Goal: Task Accomplishment & Management: Complete application form

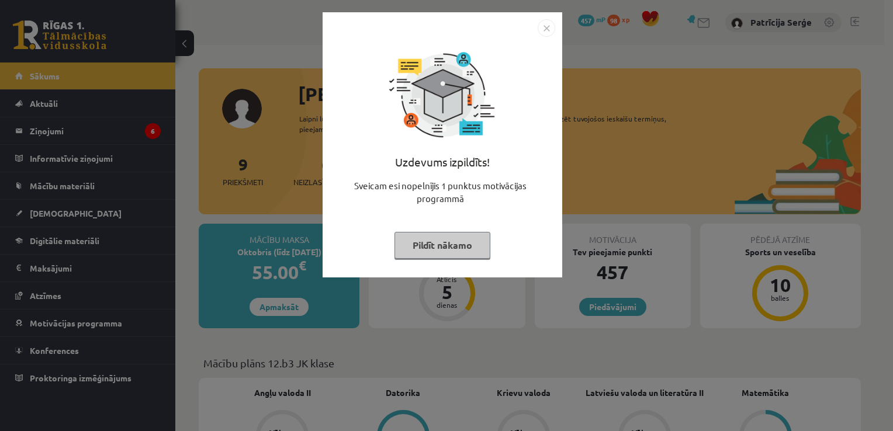
click at [420, 245] on button "Pildīt nākamo" at bounding box center [442, 245] width 96 height 27
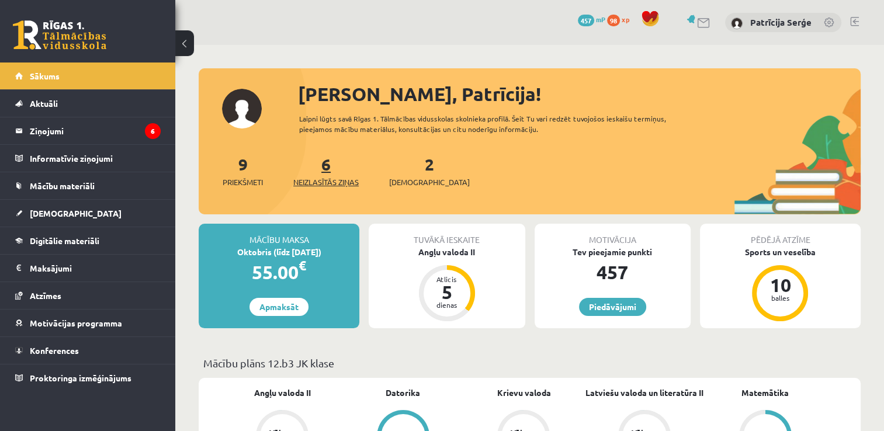
click at [341, 180] on span "Neizlasītās ziņas" at bounding box center [325, 182] width 65 height 12
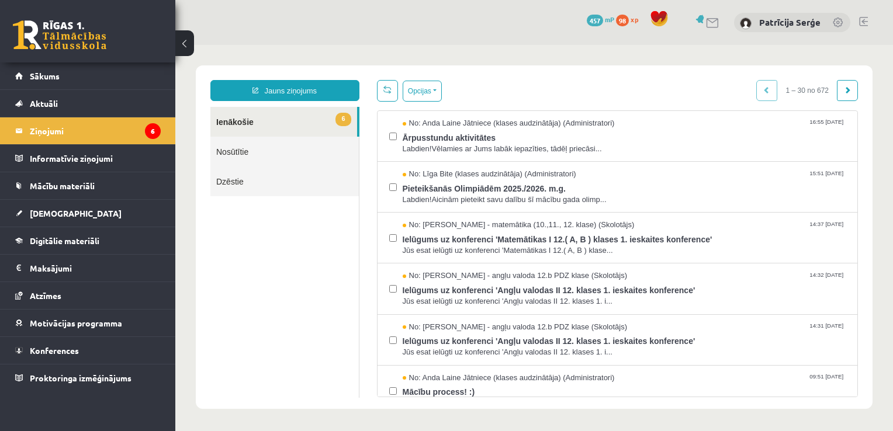
click at [65, 39] on link at bounding box center [59, 34] width 93 height 29
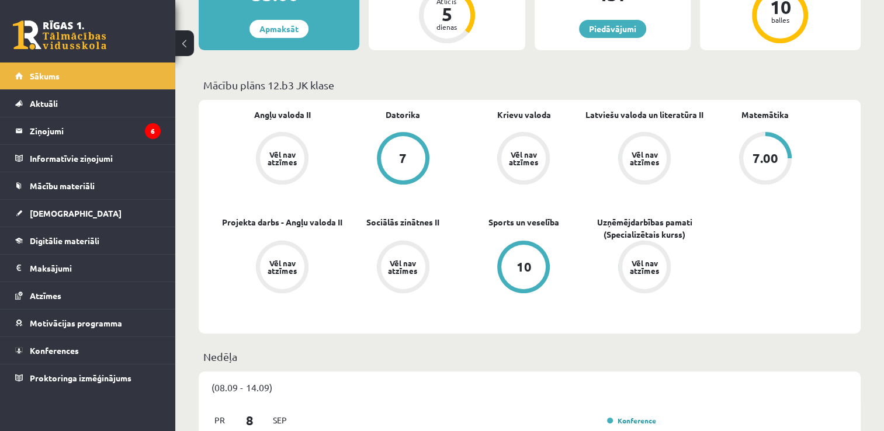
drag, startPoint x: 881, startPoint y: 110, endPoint x: 891, endPoint y: 126, distance: 18.1
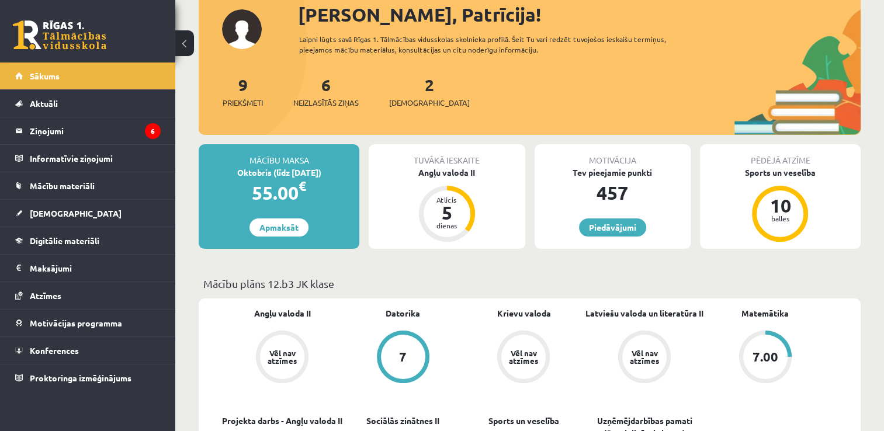
scroll to position [78, 0]
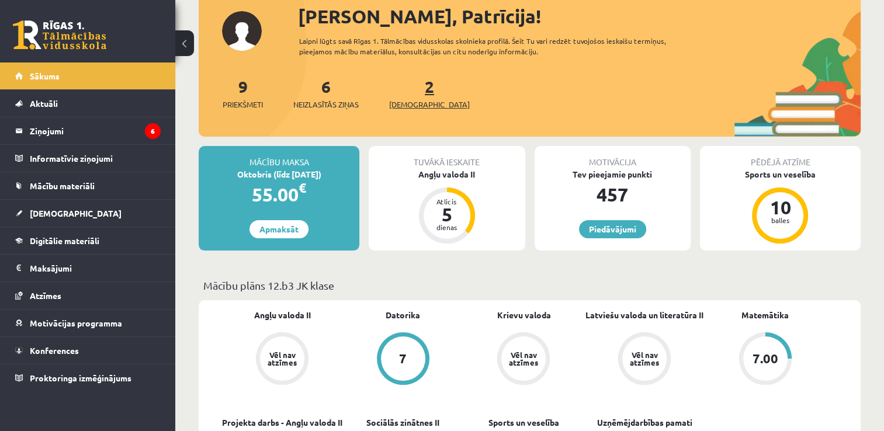
click at [405, 108] on span "[DEMOGRAPHIC_DATA]" at bounding box center [429, 105] width 81 height 12
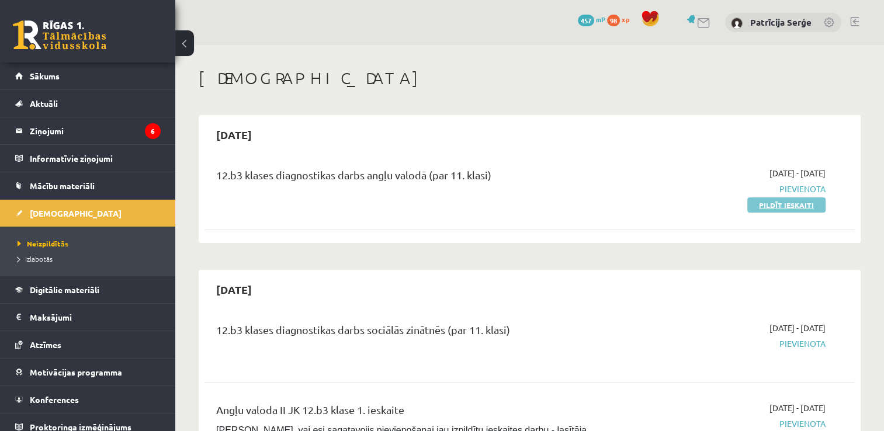
click at [772, 210] on link "Pildīt ieskaiti" at bounding box center [786, 204] width 78 height 15
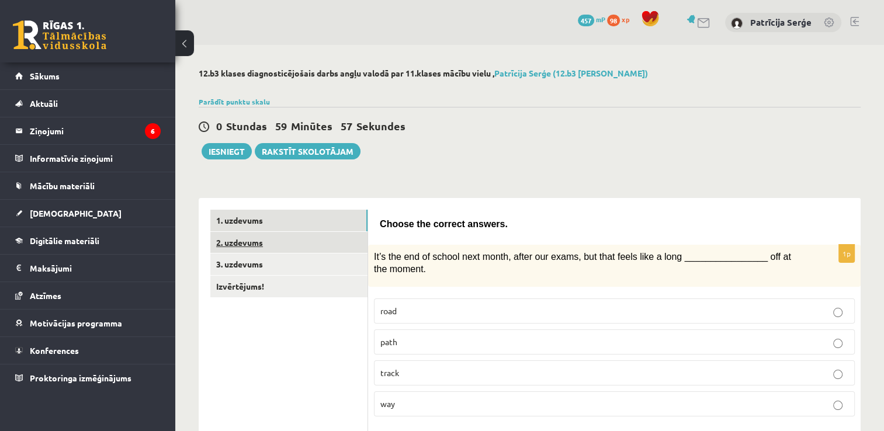
click at [241, 248] on link "2. uzdevums" at bounding box center [288, 243] width 157 height 22
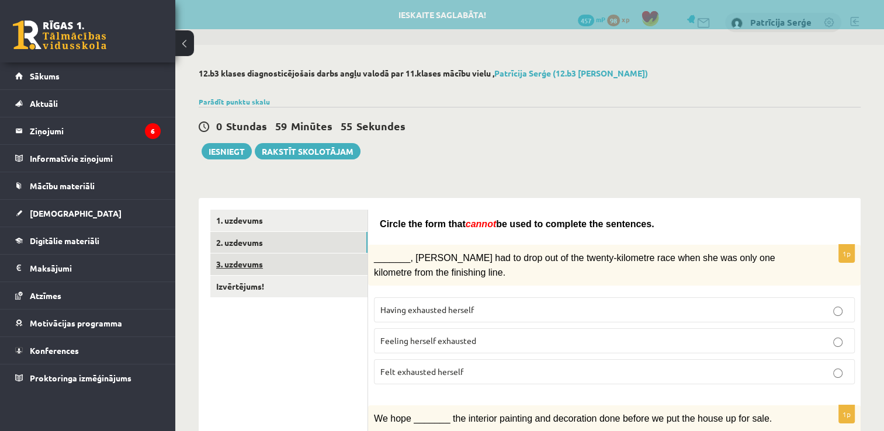
click at [225, 264] on link "3. uzdevums" at bounding box center [288, 265] width 157 height 22
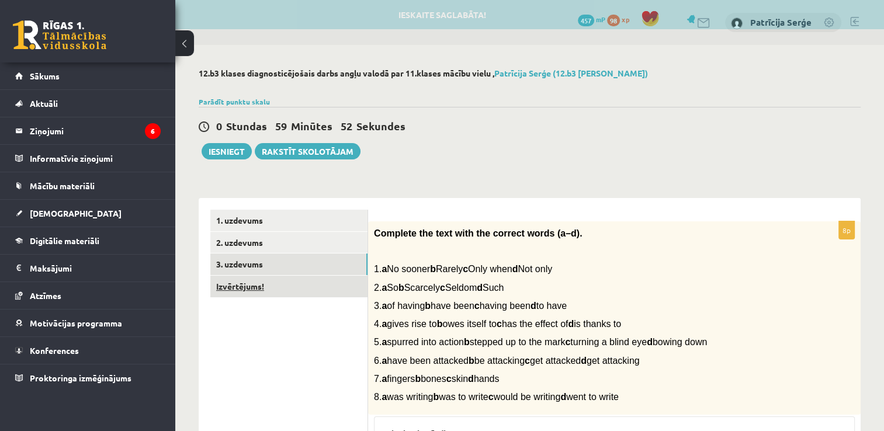
click at [226, 290] on link "Izvērtējums!" at bounding box center [288, 287] width 157 height 22
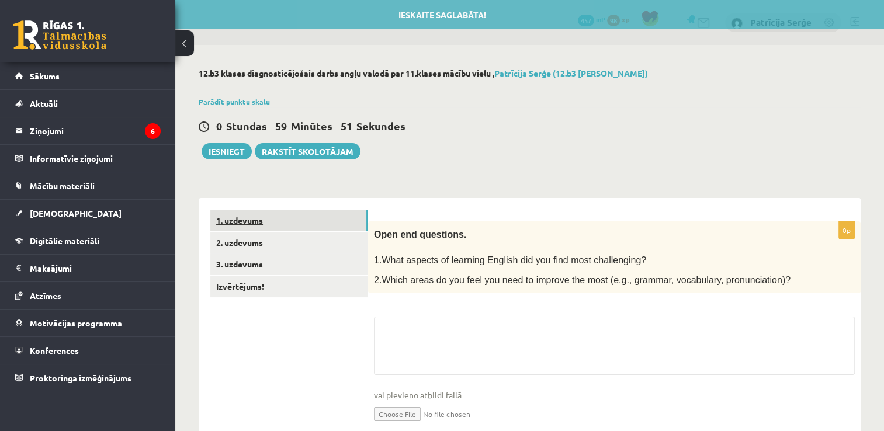
click at [229, 221] on link "1. uzdevums" at bounding box center [288, 221] width 157 height 22
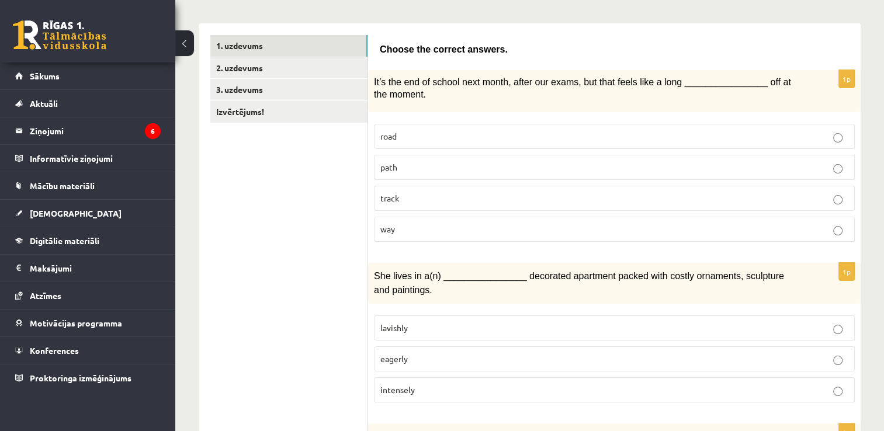
scroll to position [169, 0]
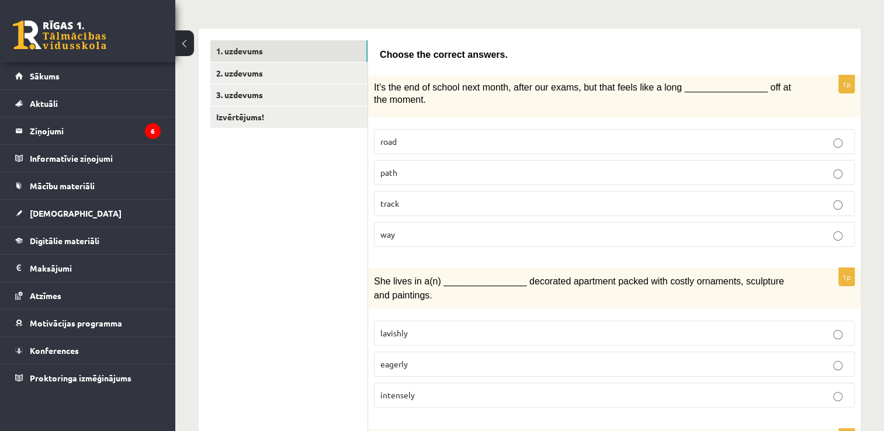
click at [456, 242] on label "way" at bounding box center [614, 234] width 481 height 25
click at [487, 144] on p "road" at bounding box center [614, 142] width 468 height 12
click at [476, 172] on p "path" at bounding box center [614, 173] width 468 height 12
click at [462, 231] on p "way" at bounding box center [614, 234] width 468 height 12
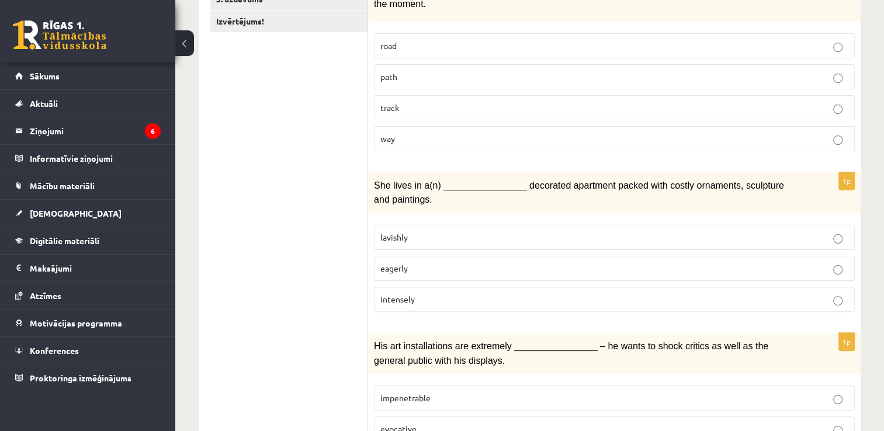
scroll to position [273, 0]
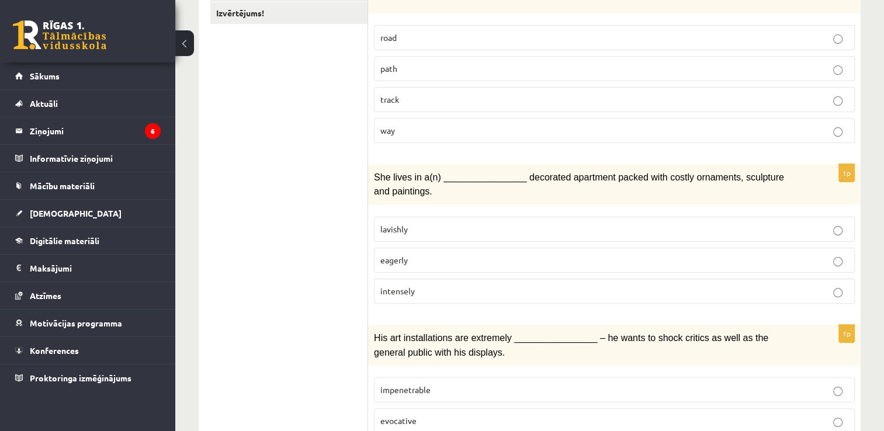
click at [460, 225] on p "lavishly" at bounding box center [614, 229] width 468 height 12
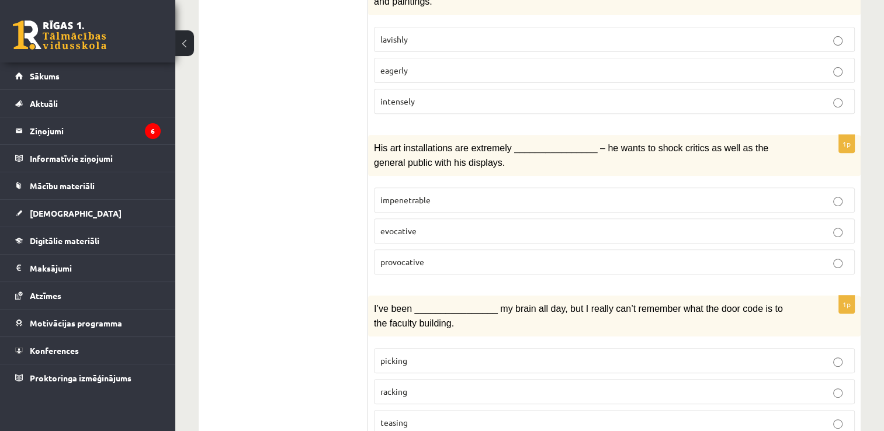
scroll to position [471, 0]
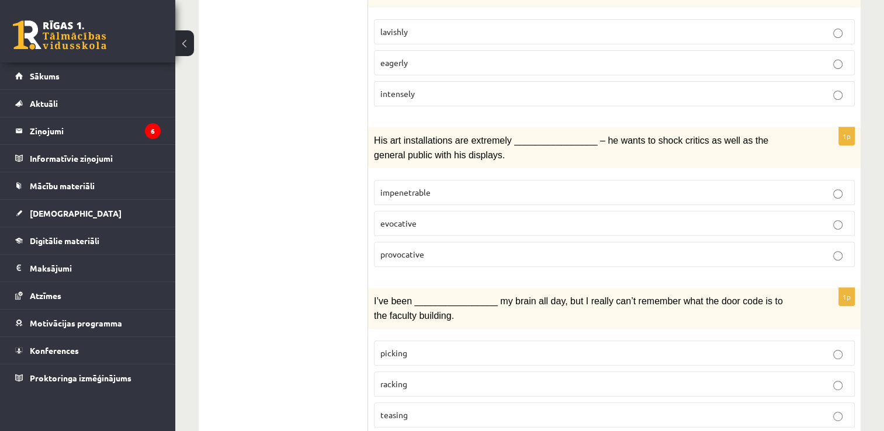
click at [689, 254] on label "provocative" at bounding box center [614, 254] width 481 height 25
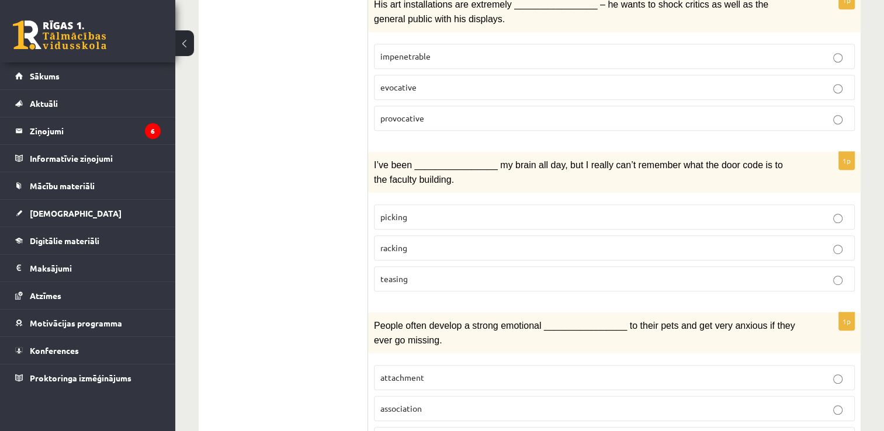
scroll to position [612, 0]
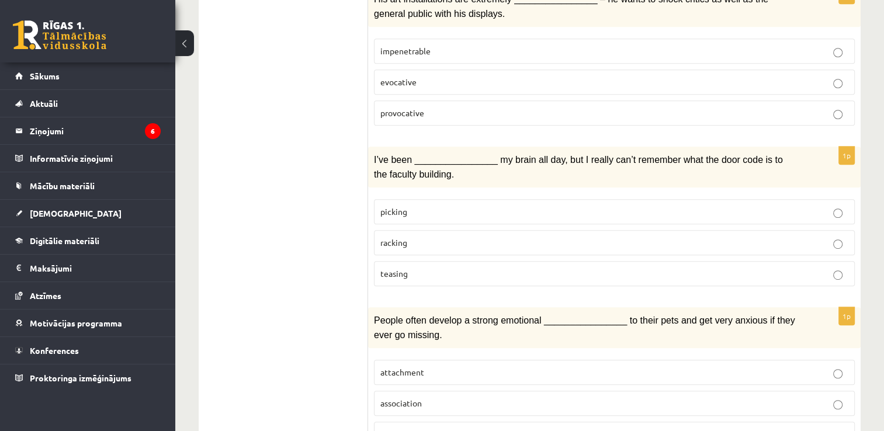
click at [467, 237] on p "racking" at bounding box center [614, 243] width 468 height 12
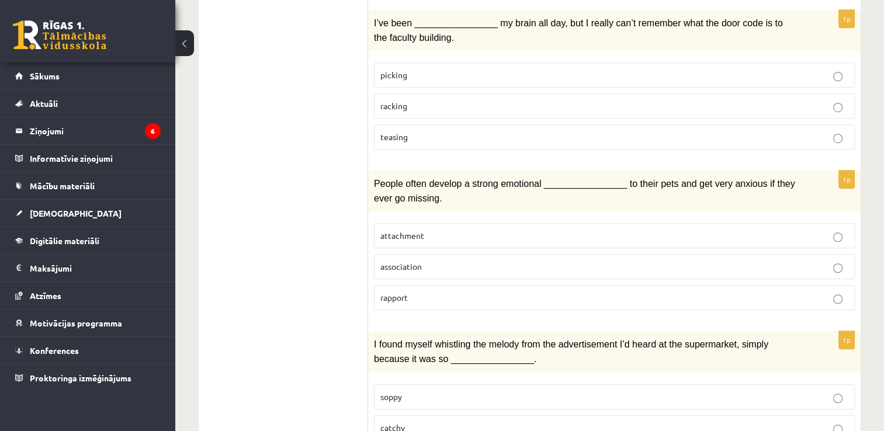
scroll to position [751, 0]
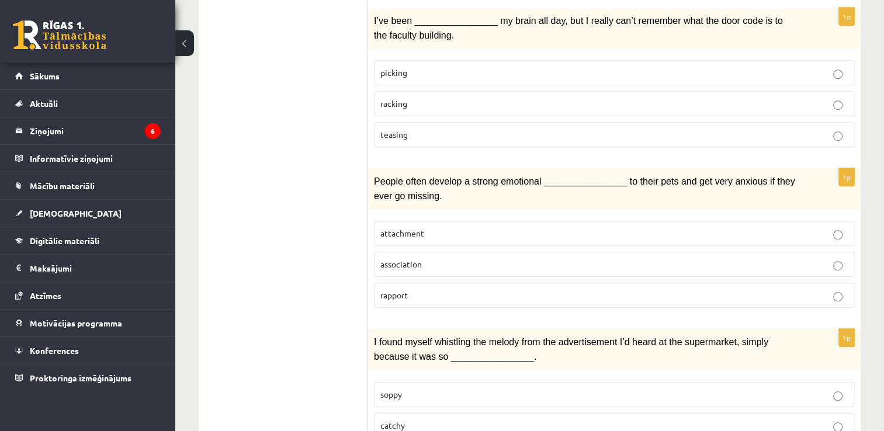
click at [772, 227] on p "attachment" at bounding box center [614, 233] width 468 height 12
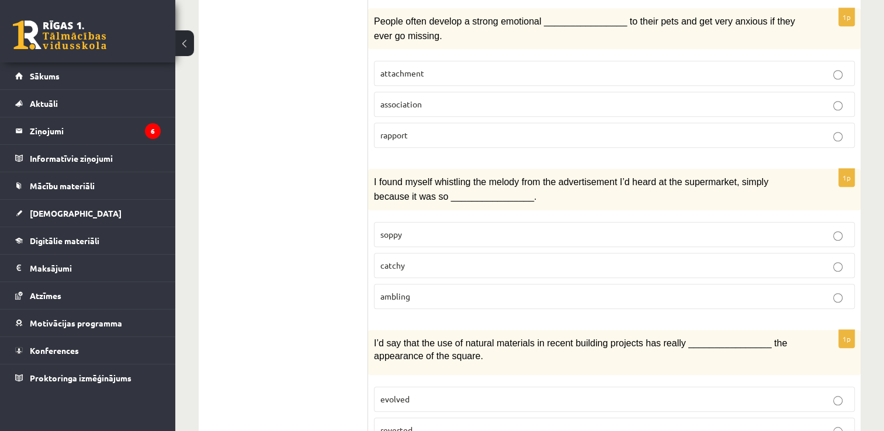
scroll to position [921, 0]
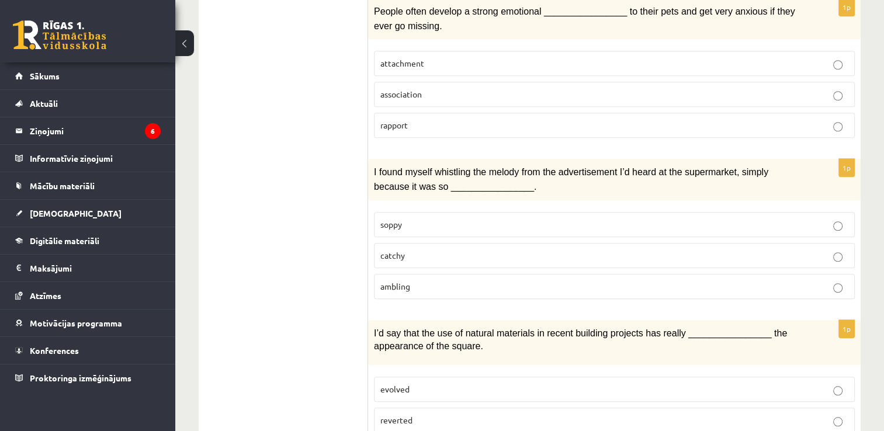
click at [483, 249] on p "catchy" at bounding box center [614, 255] width 468 height 12
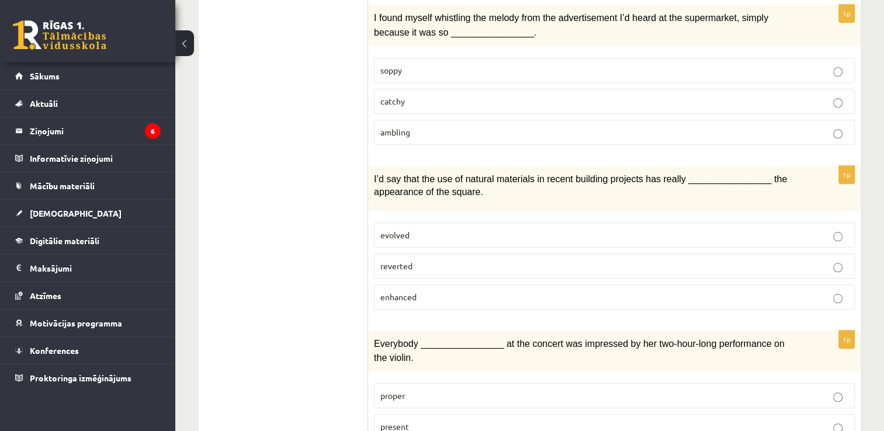
scroll to position [1079, 0]
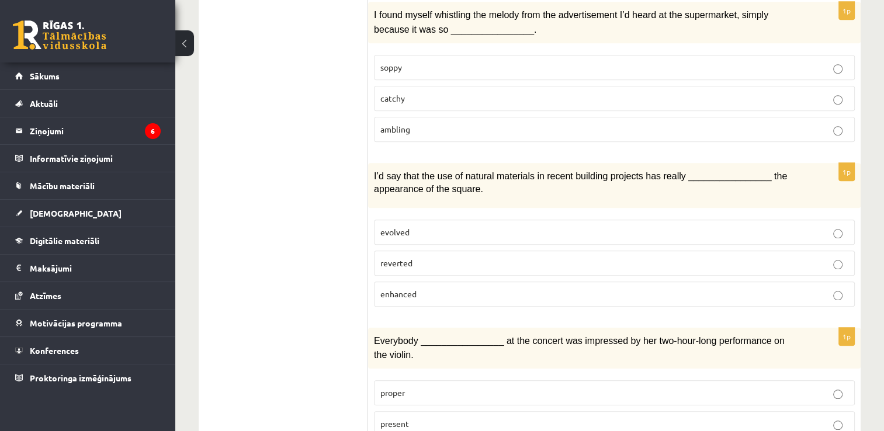
click at [698, 288] on p "enhanced" at bounding box center [614, 294] width 468 height 12
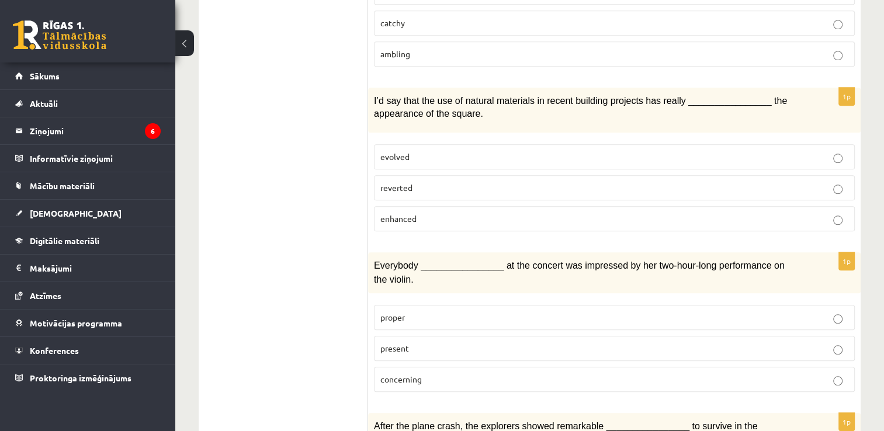
scroll to position [1208, 0]
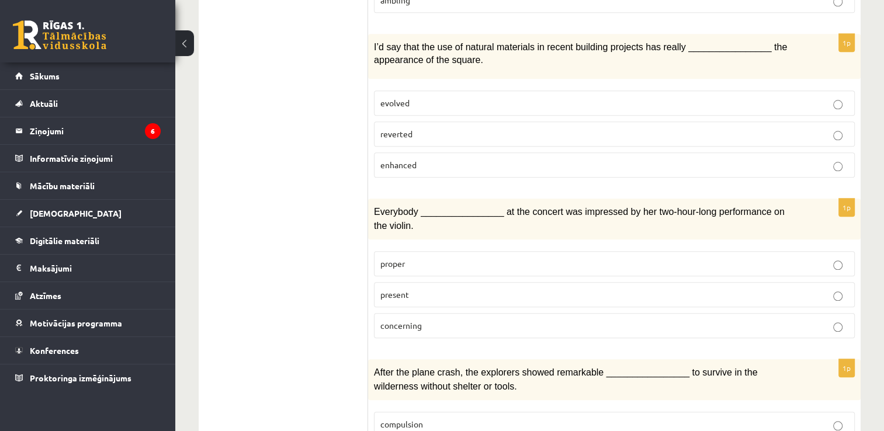
click at [395, 289] on span "present" at bounding box center [394, 294] width 29 height 11
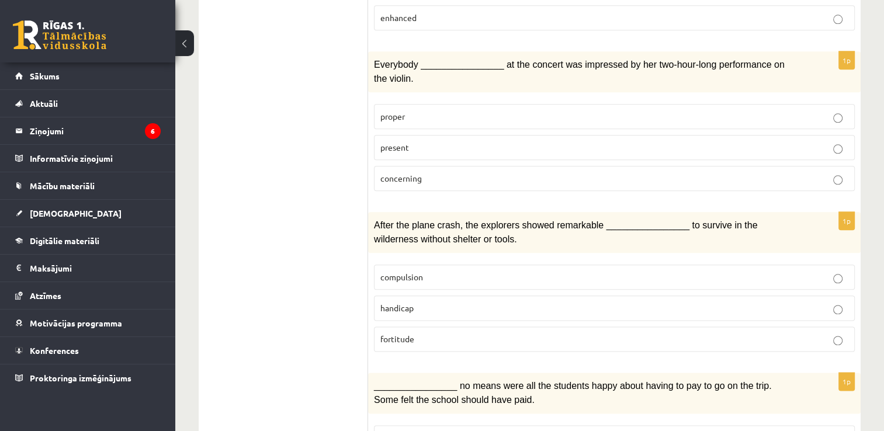
scroll to position [1360, 0]
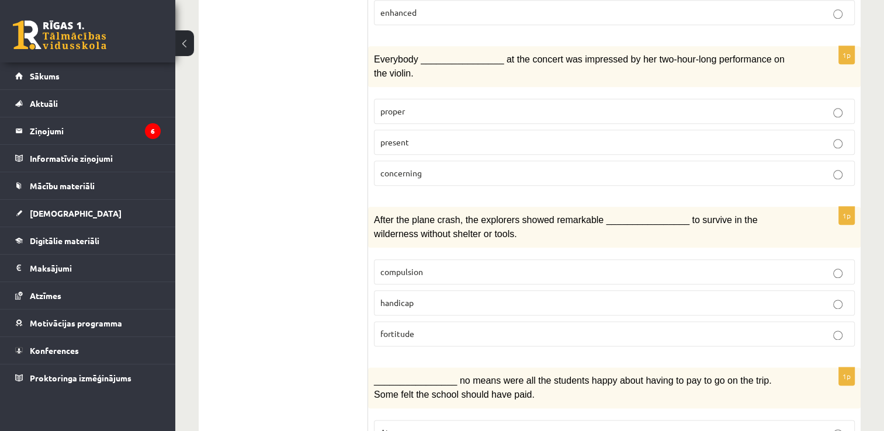
click at [686, 266] on p "compulsion" at bounding box center [614, 272] width 468 height 12
click at [656, 328] on p "fortitude" at bounding box center [614, 334] width 468 height 12
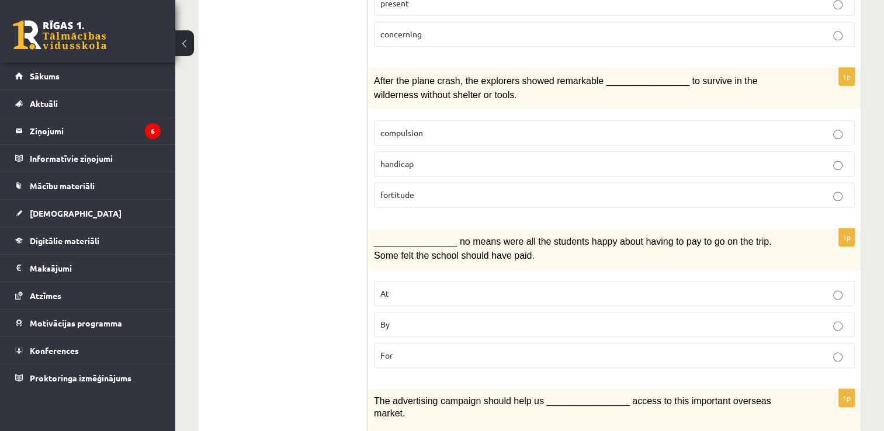
scroll to position [1510, 0]
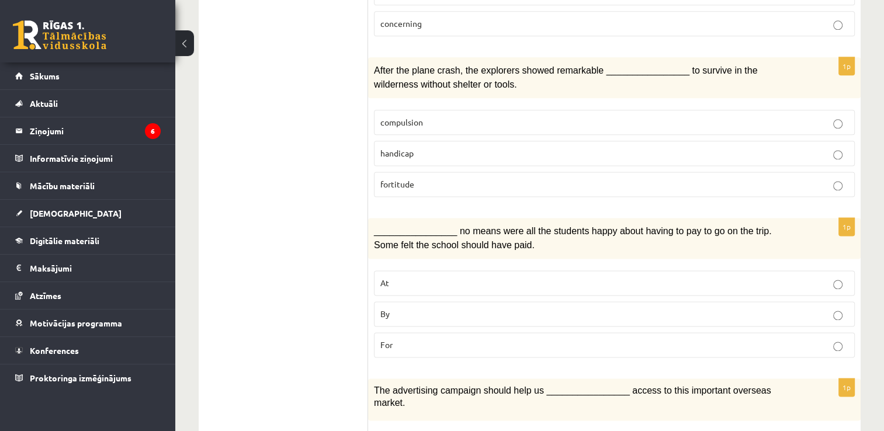
click at [442, 308] on p "By" at bounding box center [614, 314] width 468 height 12
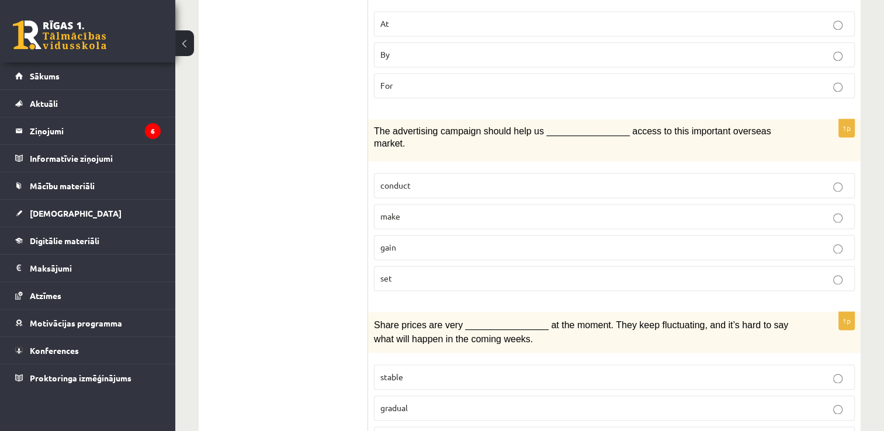
scroll to position [1774, 0]
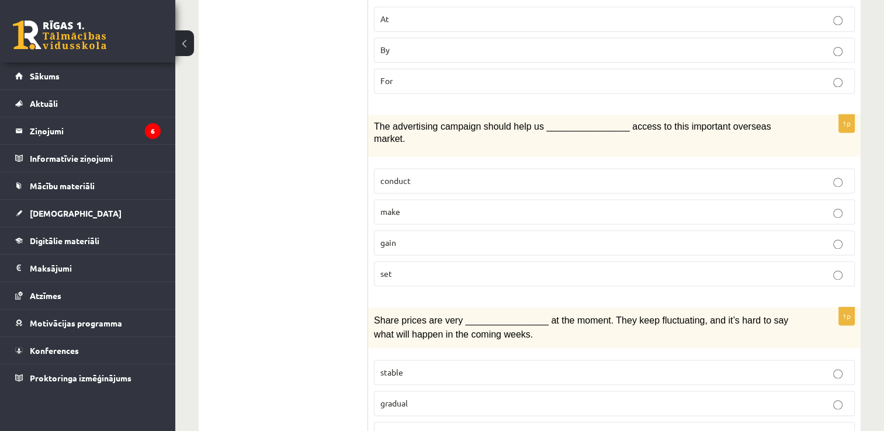
click at [477, 237] on p "gain" at bounding box center [614, 243] width 468 height 12
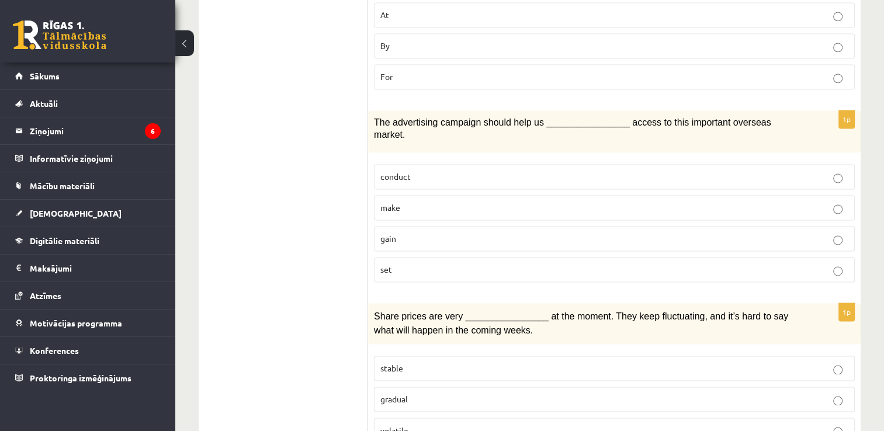
click at [386, 424] on p "volatile" at bounding box center [614, 430] width 468 height 12
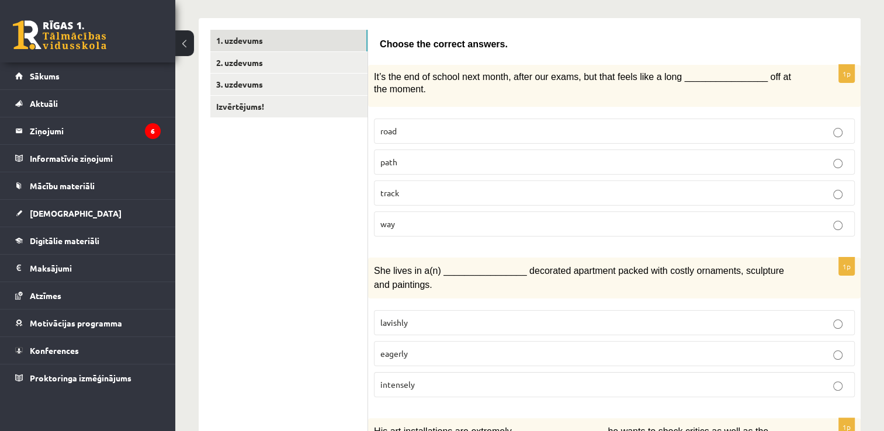
scroll to position [162, 0]
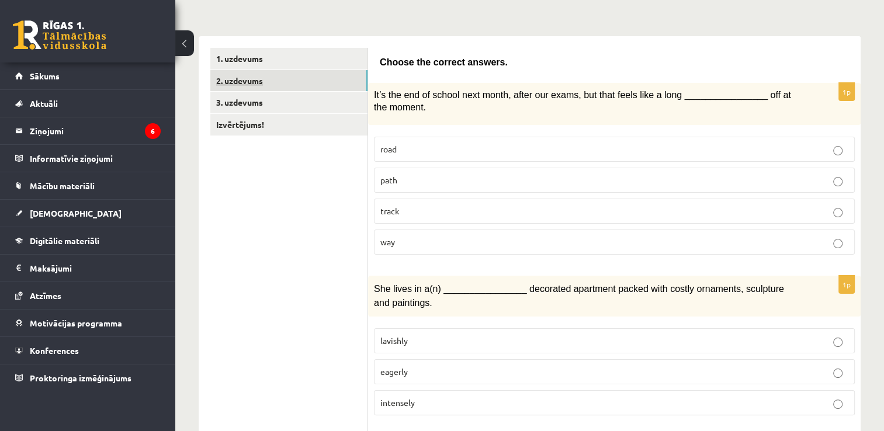
click at [232, 77] on link "2. uzdevums" at bounding box center [288, 81] width 157 height 22
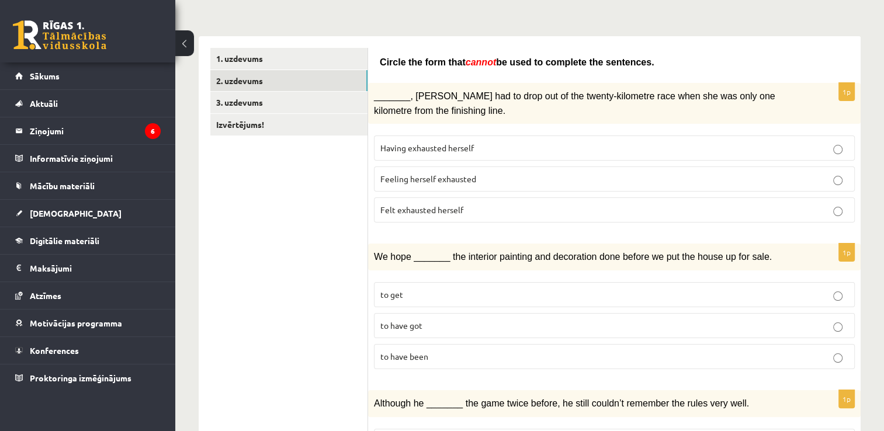
click at [403, 204] on span "Felt exhausted herself" at bounding box center [421, 209] width 83 height 11
click at [421, 354] on span "to have been" at bounding box center [404, 356] width 48 height 11
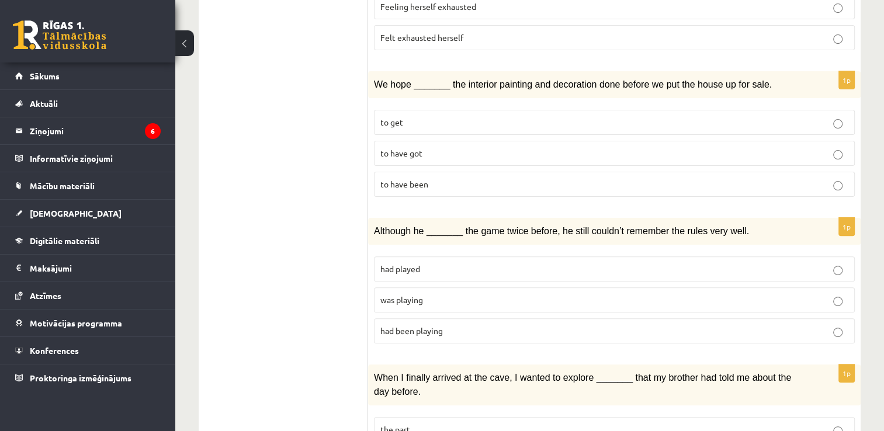
scroll to position [393, 0]
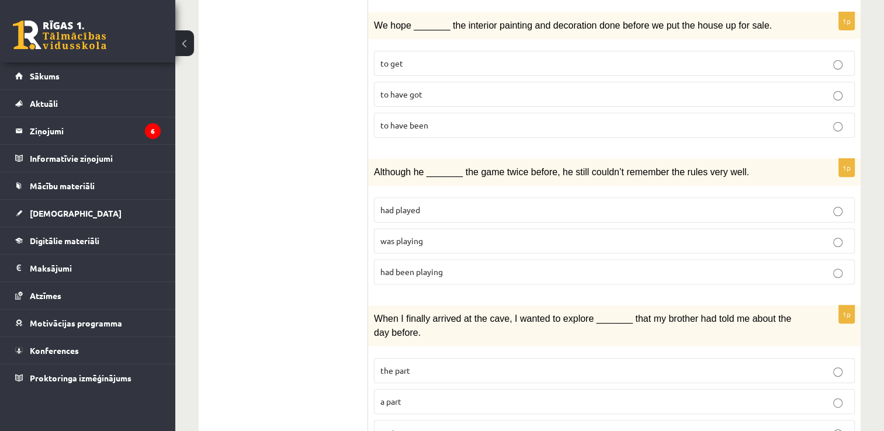
click at [818, 266] on p "had been playing" at bounding box center [614, 272] width 468 height 12
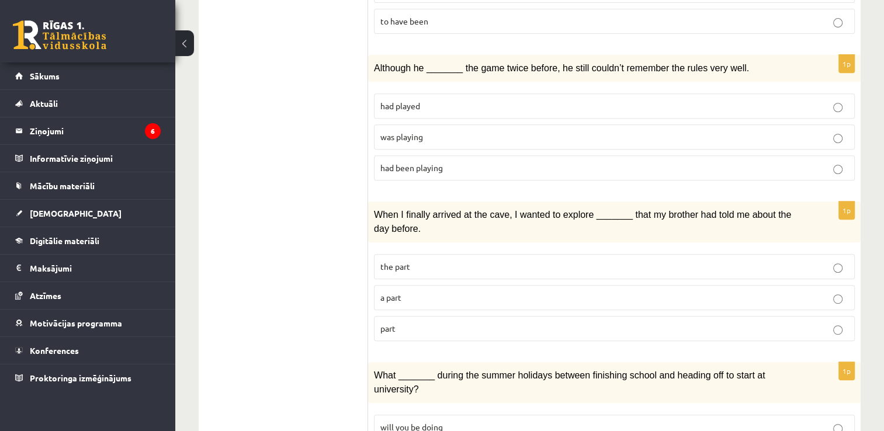
scroll to position [523, 0]
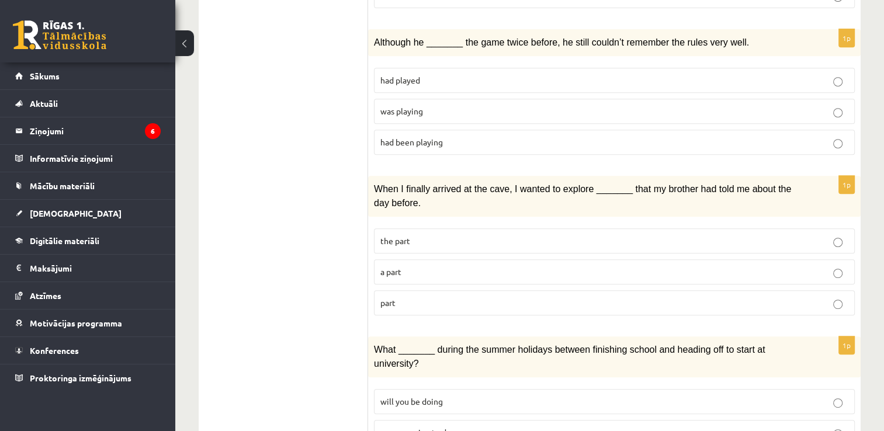
click at [825, 105] on p "was playing" at bounding box center [614, 111] width 468 height 12
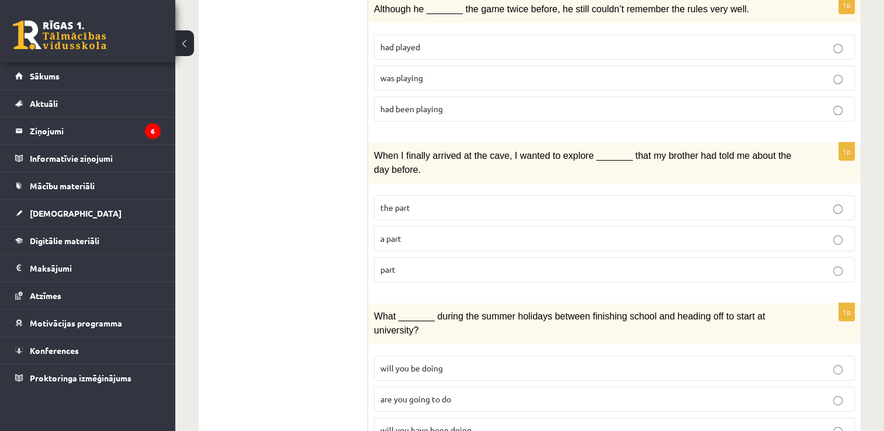
scroll to position [559, 0]
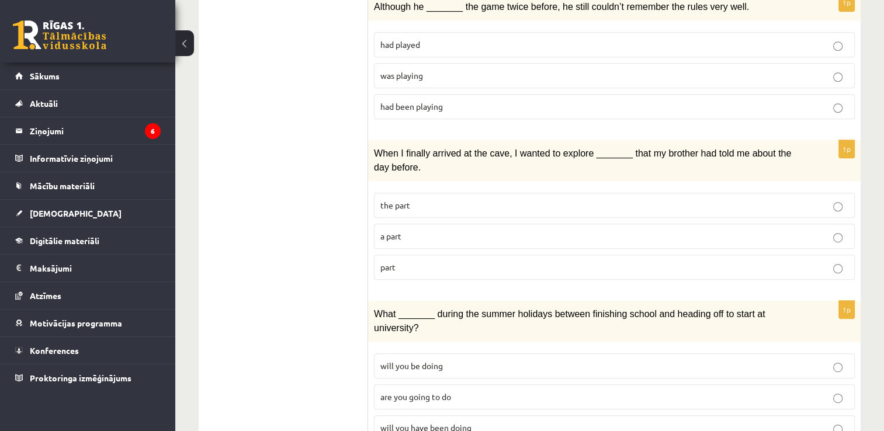
click at [494, 230] on p "a part" at bounding box center [614, 236] width 468 height 12
click at [488, 266] on label "part" at bounding box center [614, 267] width 481 height 25
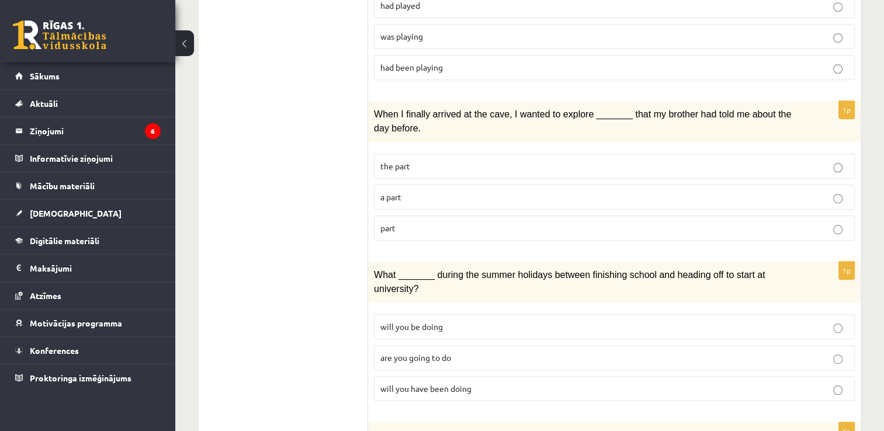
scroll to position [691, 0]
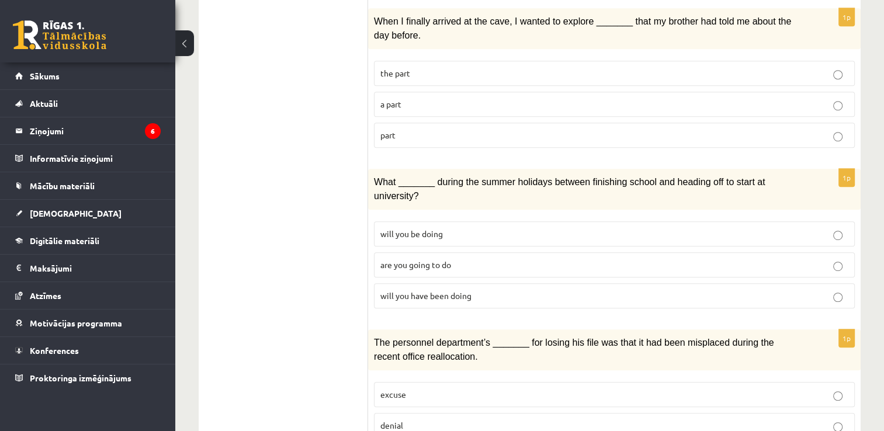
click at [455, 290] on span "will you have been doing" at bounding box center [425, 295] width 91 height 11
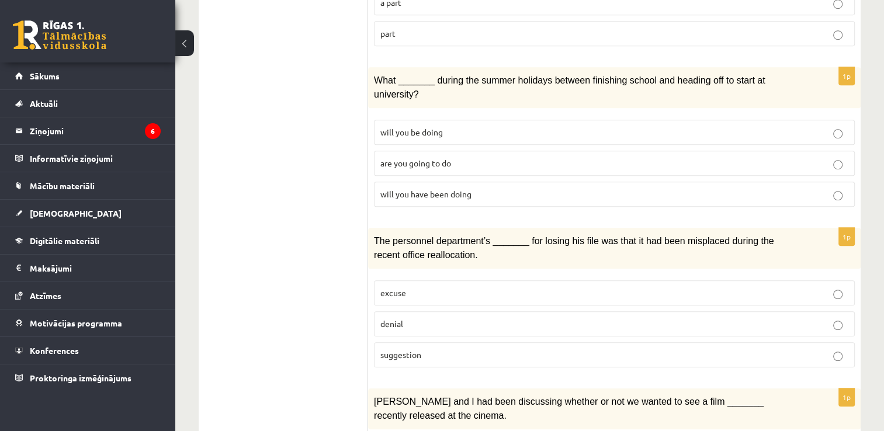
scroll to position [865, 0]
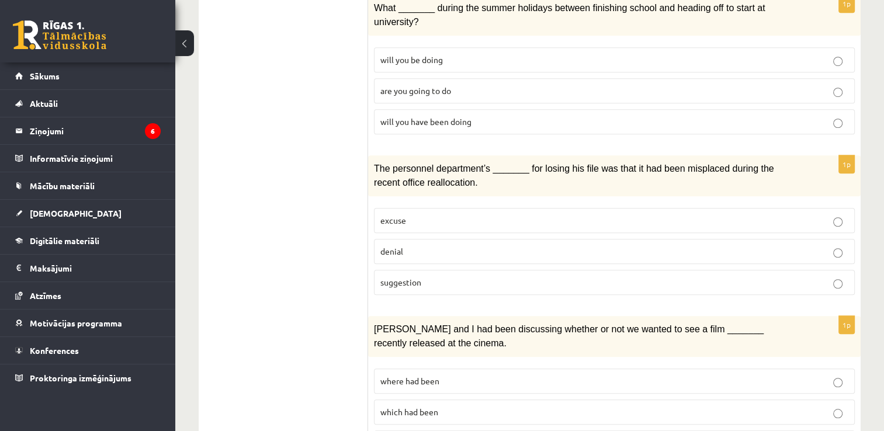
click at [712, 245] on p "denial" at bounding box center [614, 251] width 468 height 12
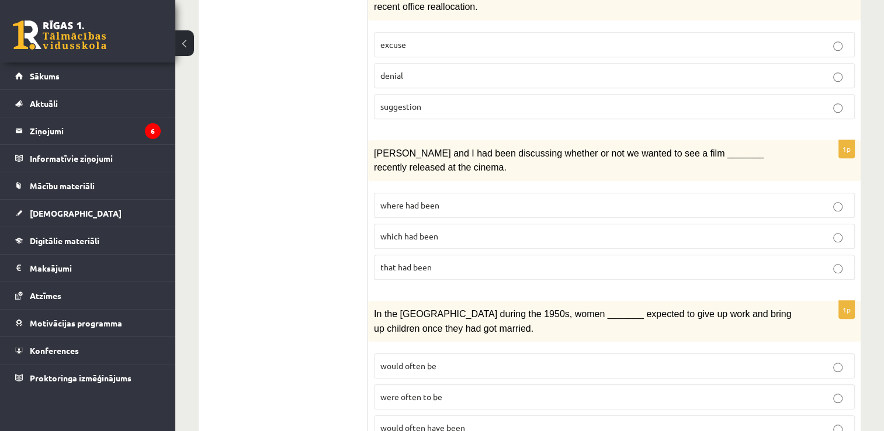
scroll to position [1049, 0]
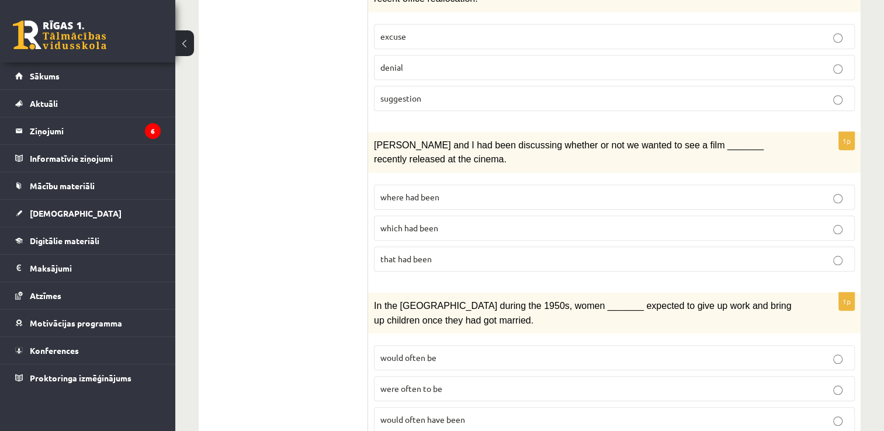
click at [762, 191] on p "where had been" at bounding box center [614, 197] width 468 height 12
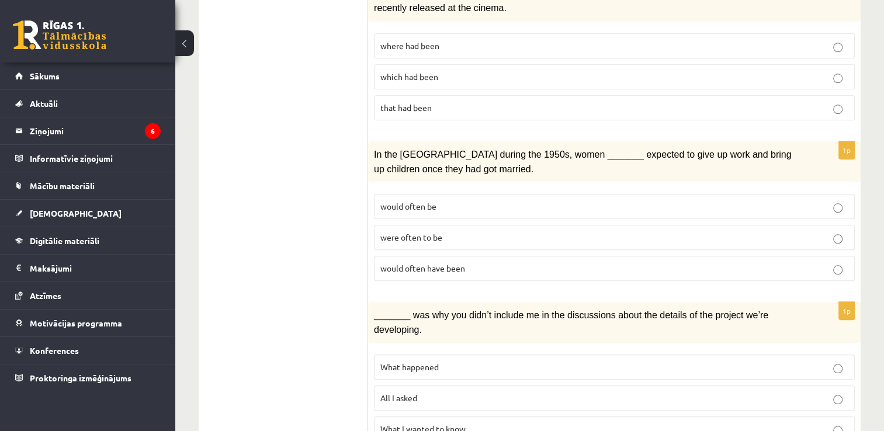
scroll to position [1208, 0]
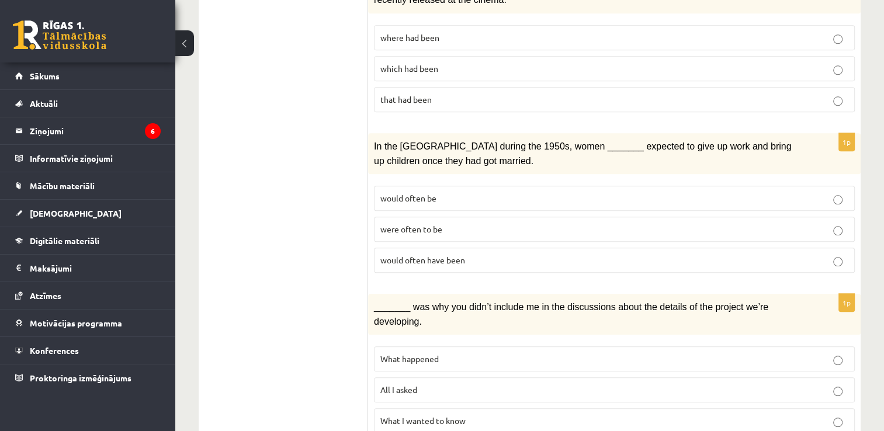
click at [717, 192] on p "would often be" at bounding box center [614, 198] width 468 height 12
click at [502, 353] on p "What happened" at bounding box center [614, 359] width 468 height 12
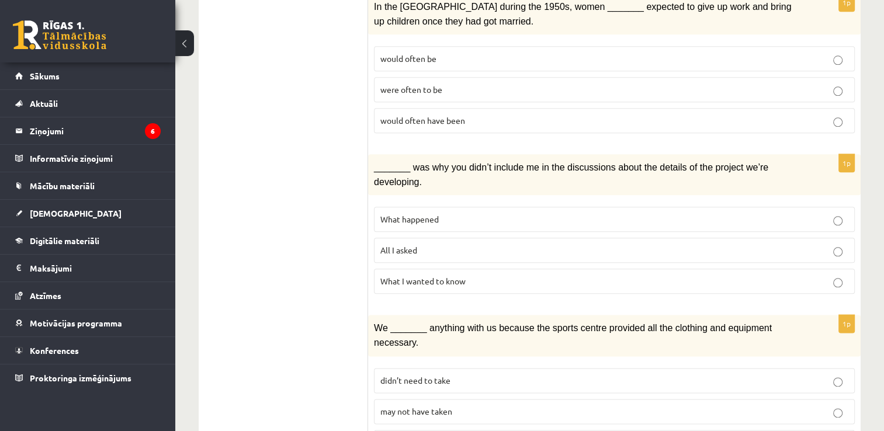
click at [428, 406] on span "may not have taken" at bounding box center [416, 411] width 72 height 11
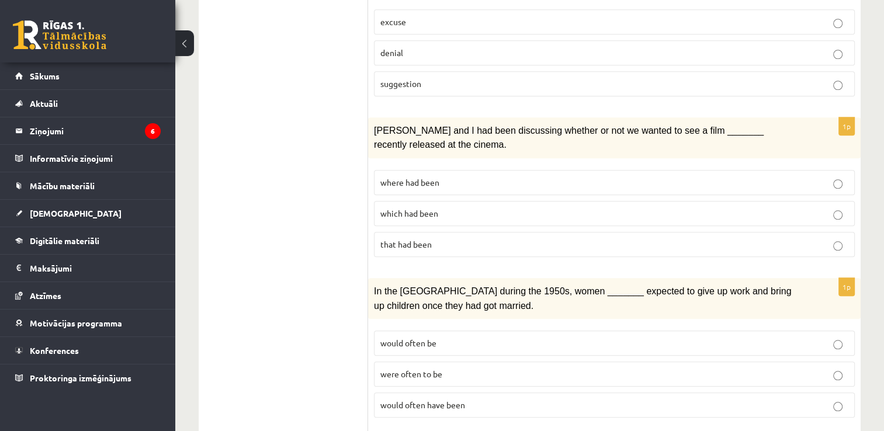
scroll to position [1101, 0]
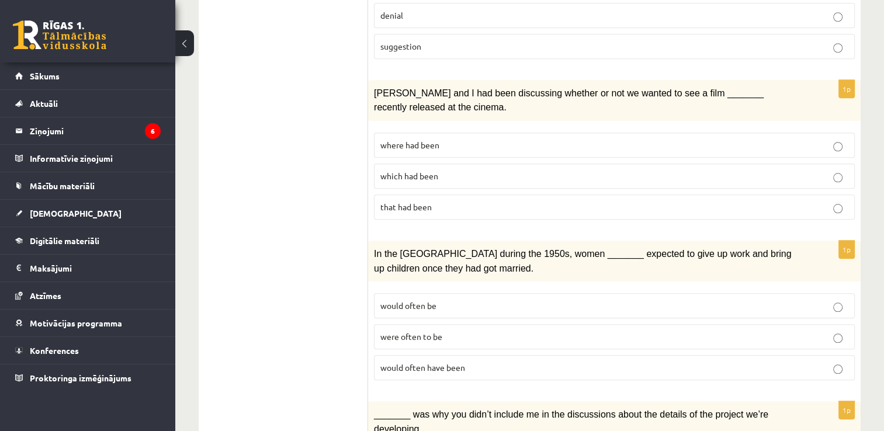
click at [831, 331] on p "were often to be" at bounding box center [614, 337] width 468 height 12
click at [799, 300] on p "would often be" at bounding box center [614, 306] width 468 height 12
click at [591, 331] on p "were often to be" at bounding box center [614, 337] width 468 height 12
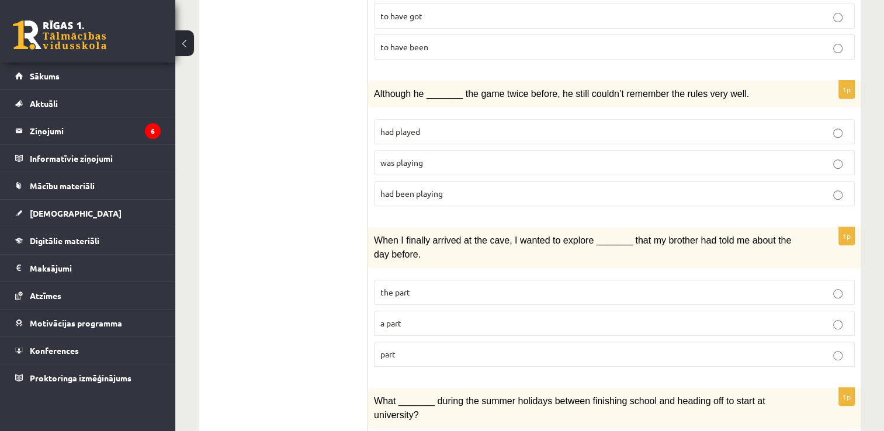
scroll to position [94, 0]
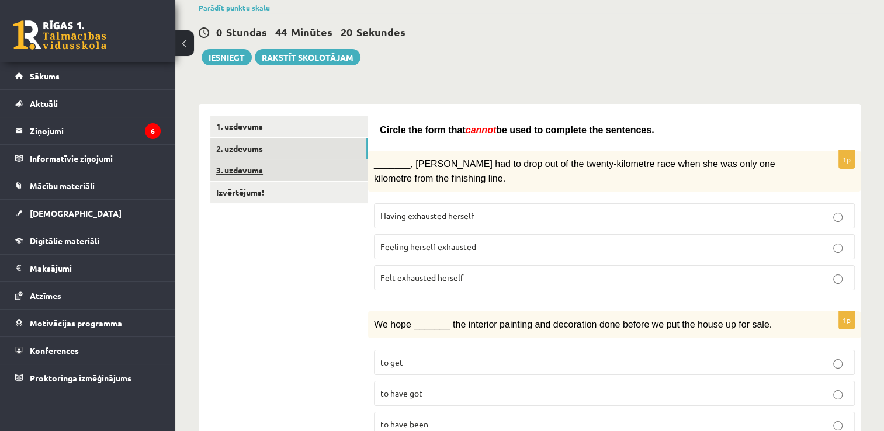
click at [245, 176] on link "3. uzdevums" at bounding box center [288, 171] width 157 height 22
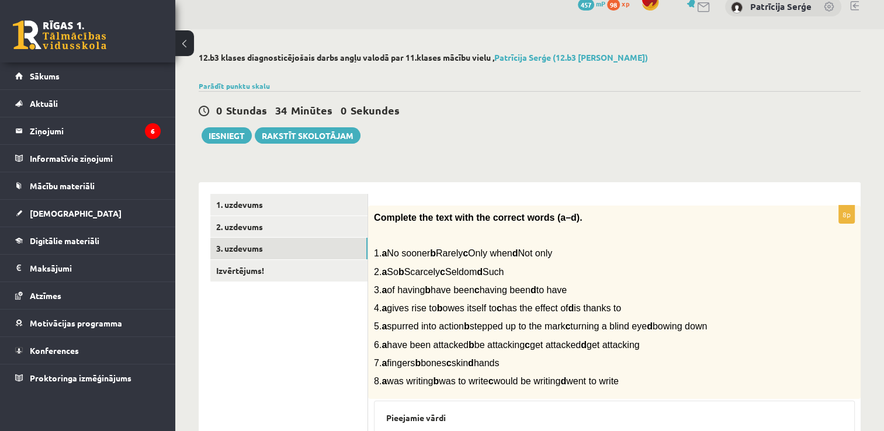
scroll to position [0, 0]
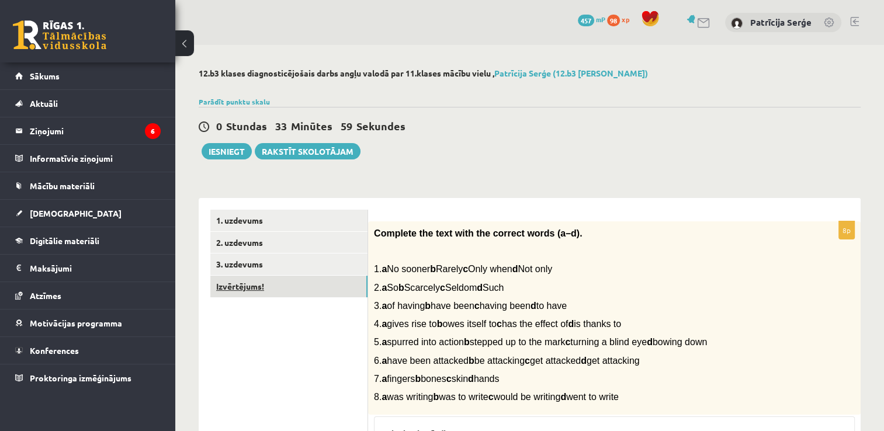
click at [300, 280] on link "Izvērtējums!" at bounding box center [288, 287] width 157 height 22
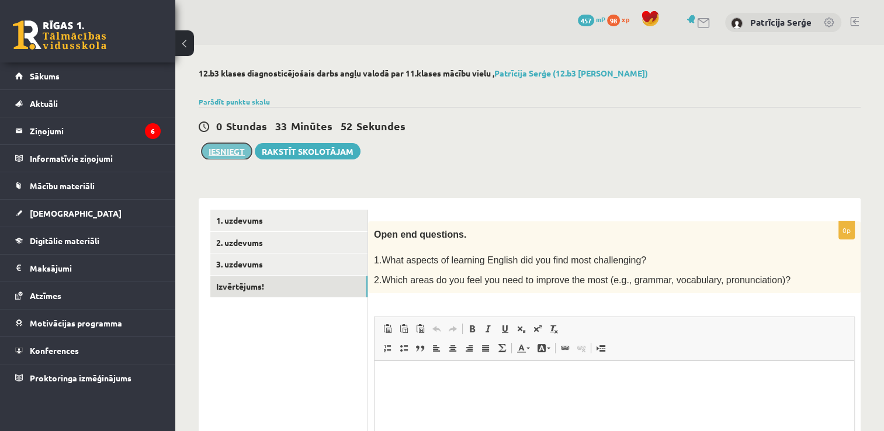
click at [220, 151] on button "Iesniegt" at bounding box center [227, 151] width 50 height 16
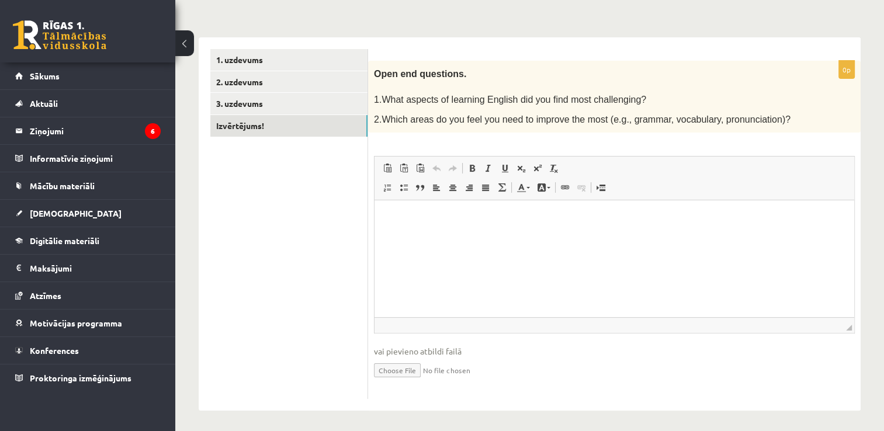
scroll to position [75, 0]
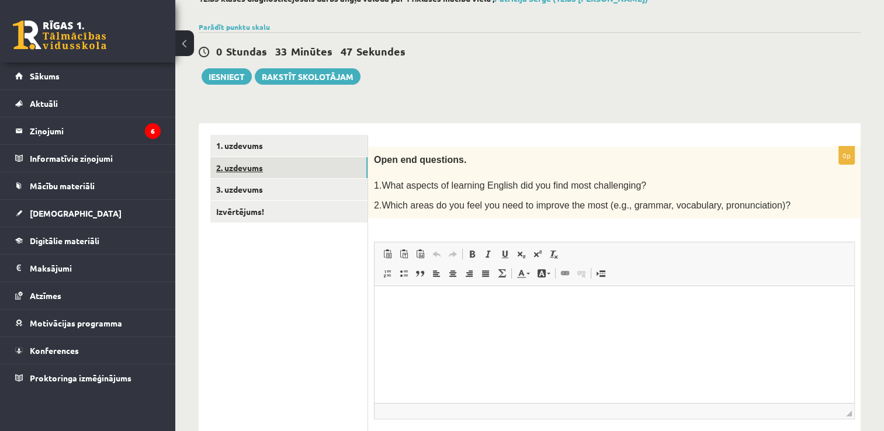
click at [230, 167] on link "2. uzdevums" at bounding box center [288, 168] width 157 height 22
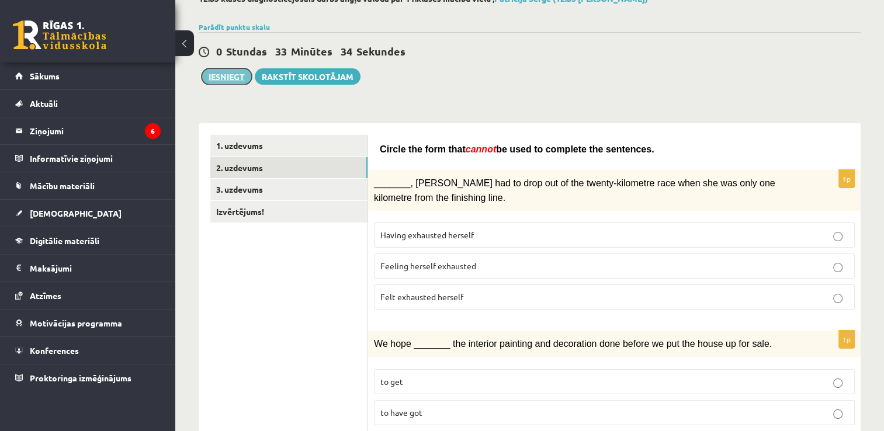
click at [227, 81] on button "Iesniegt" at bounding box center [227, 76] width 50 height 16
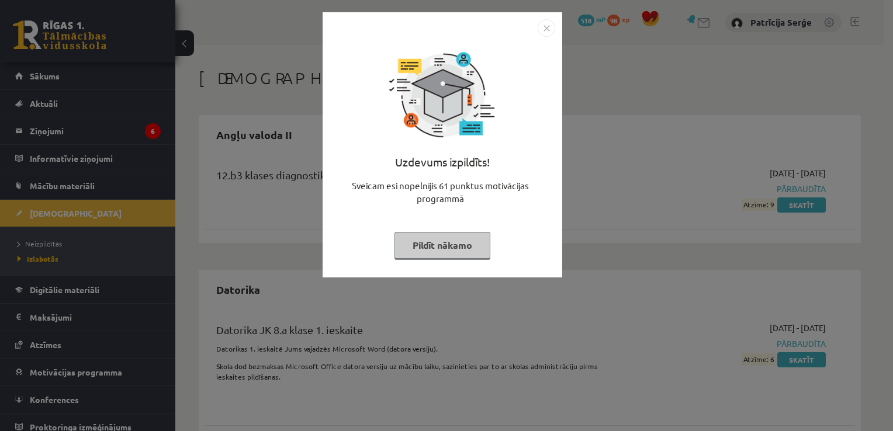
click at [450, 248] on button "Pildīt nākamo" at bounding box center [442, 245] width 96 height 27
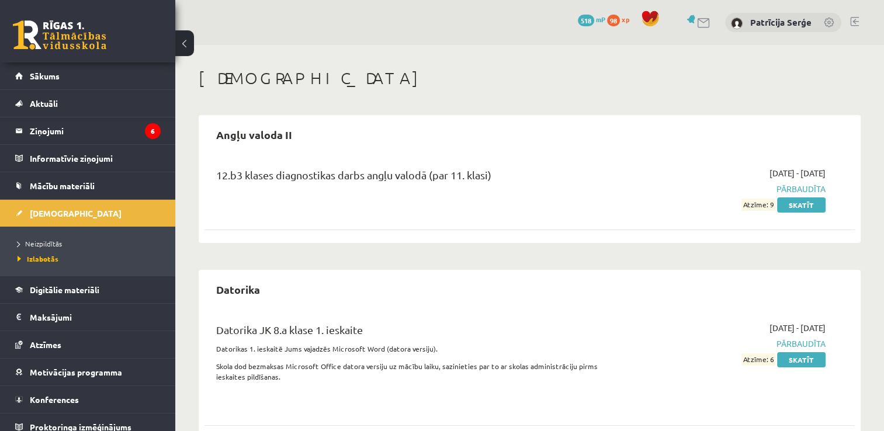
click at [93, 32] on link at bounding box center [59, 34] width 93 height 29
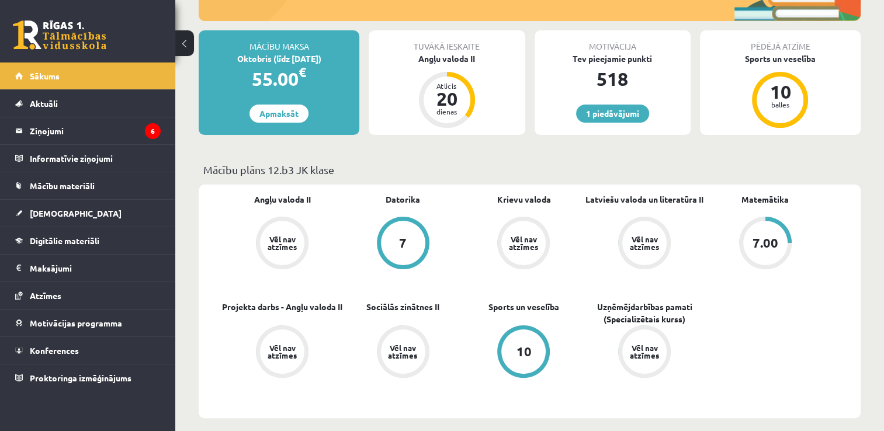
scroll to position [143, 0]
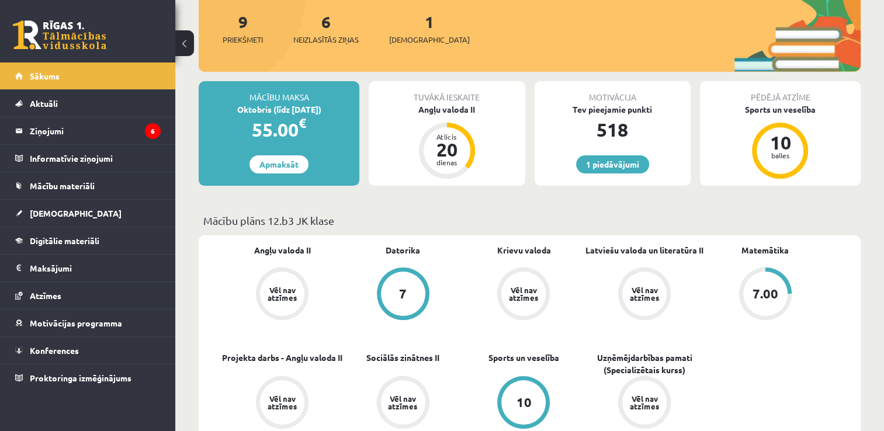
click at [48, 29] on link at bounding box center [59, 34] width 93 height 29
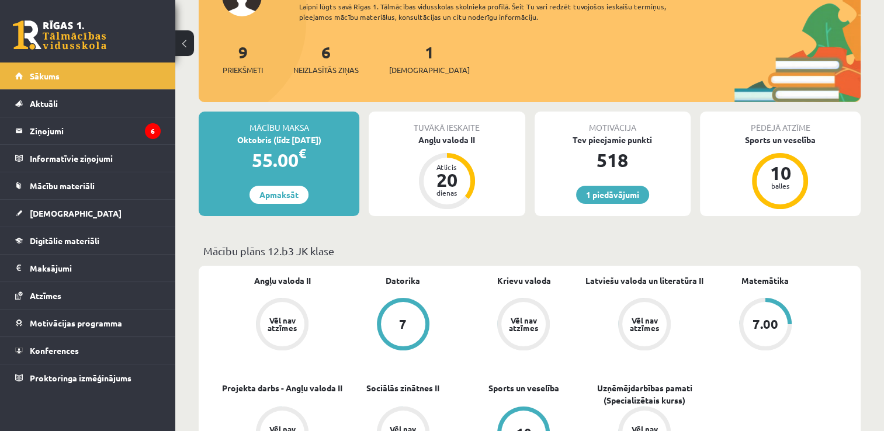
scroll to position [108, 0]
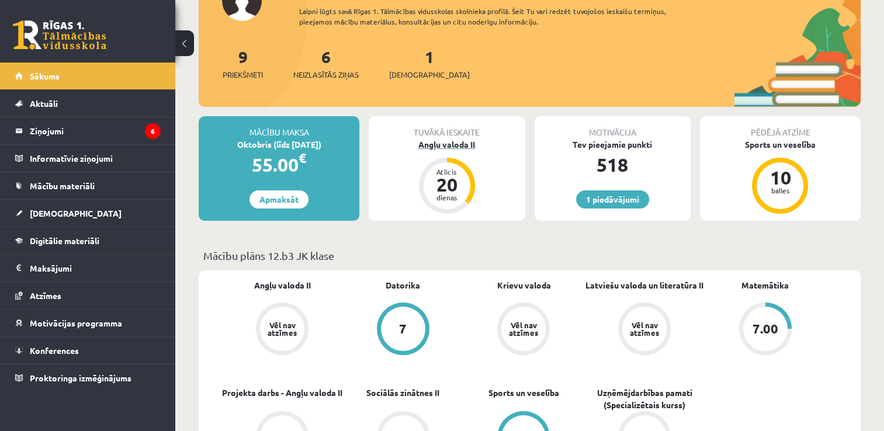
click at [446, 141] on div "Angļu valoda II" at bounding box center [447, 144] width 156 height 12
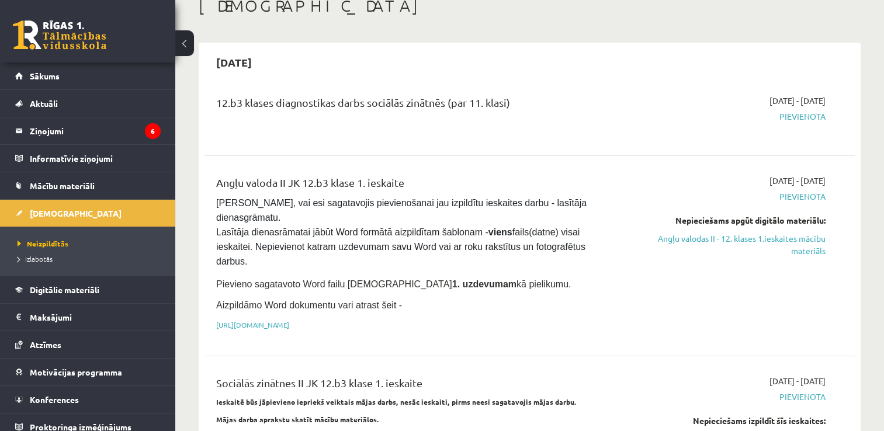
scroll to position [30, 0]
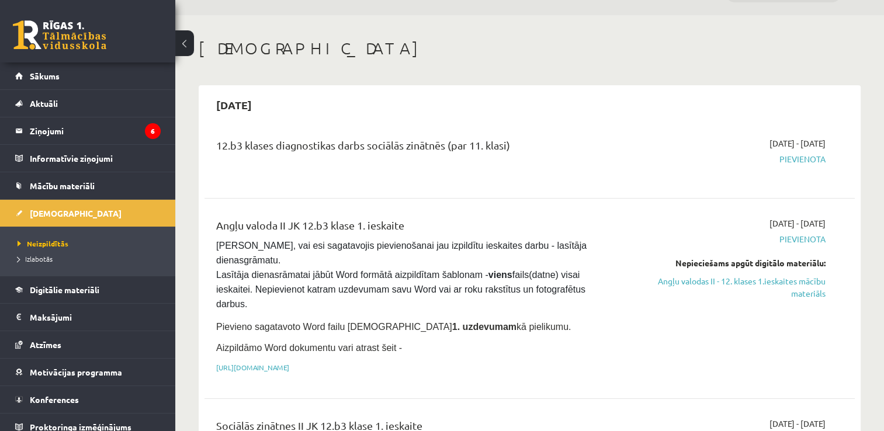
click at [61, 32] on link at bounding box center [59, 34] width 93 height 29
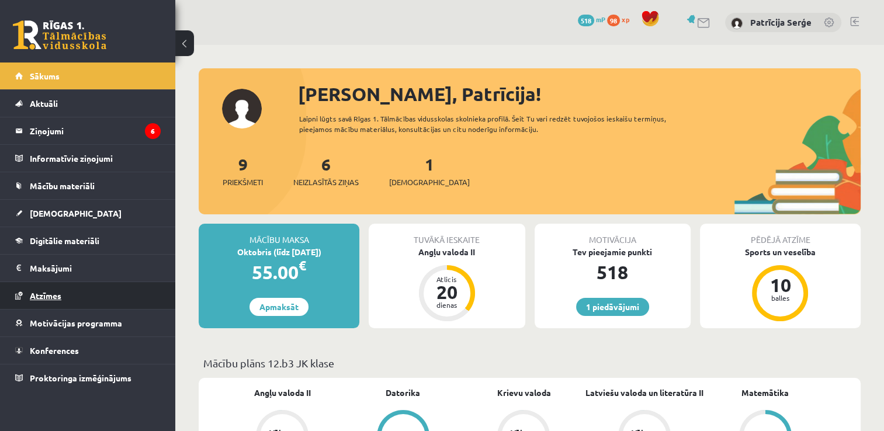
click at [47, 299] on link "Atzīmes" at bounding box center [87, 295] width 145 height 27
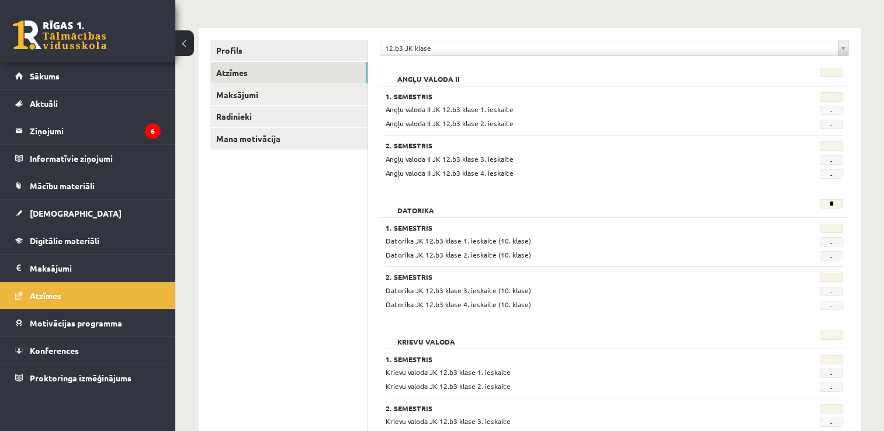
scroll to position [123, 0]
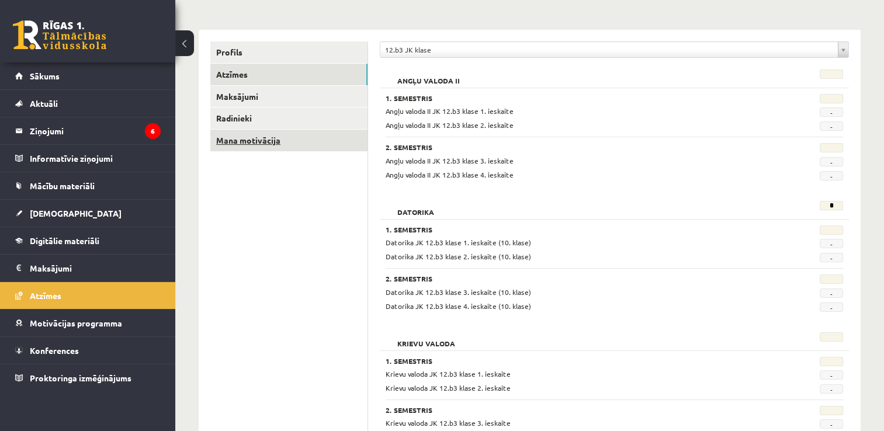
click at [235, 135] on link "Mana motivācija" at bounding box center [288, 141] width 157 height 22
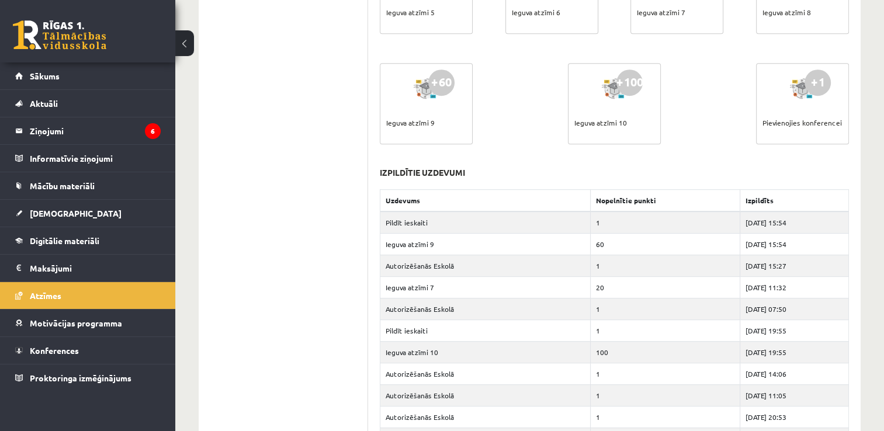
scroll to position [664, 0]
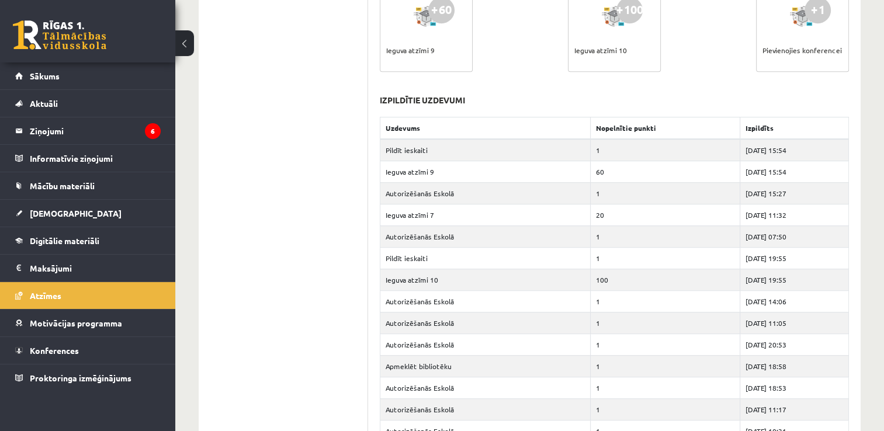
click at [79, 25] on link at bounding box center [59, 34] width 93 height 29
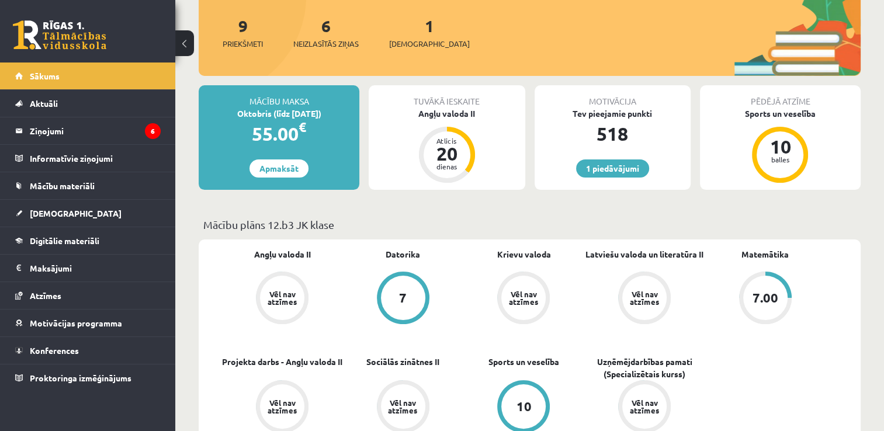
scroll to position [150, 0]
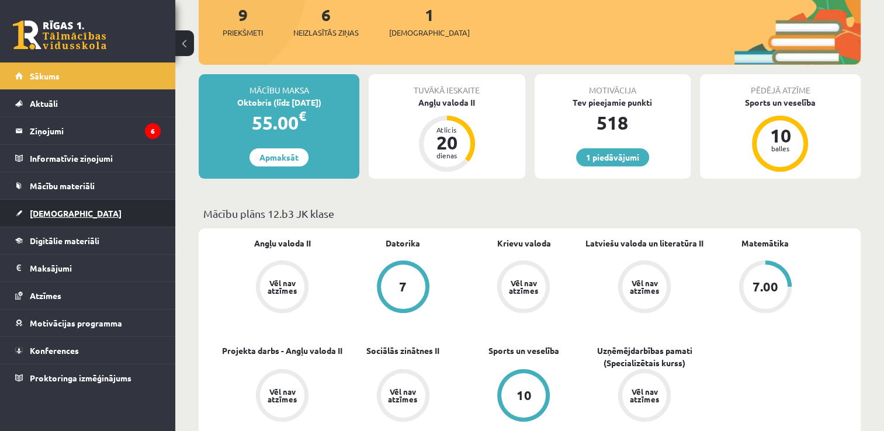
click at [44, 220] on link "[DEMOGRAPHIC_DATA]" at bounding box center [87, 213] width 145 height 27
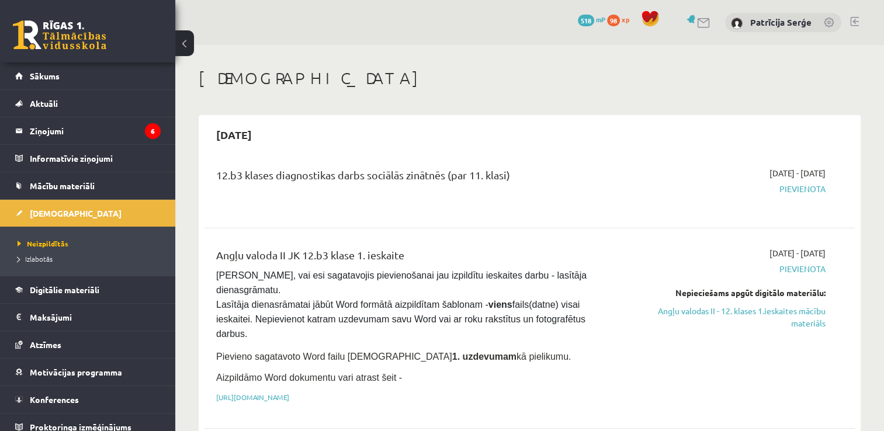
click at [64, 33] on link at bounding box center [59, 34] width 93 height 29
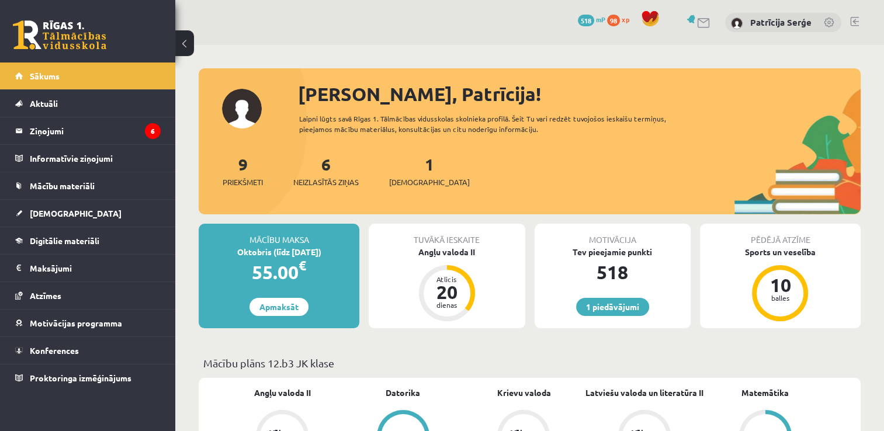
click at [65, 38] on link at bounding box center [59, 34] width 93 height 29
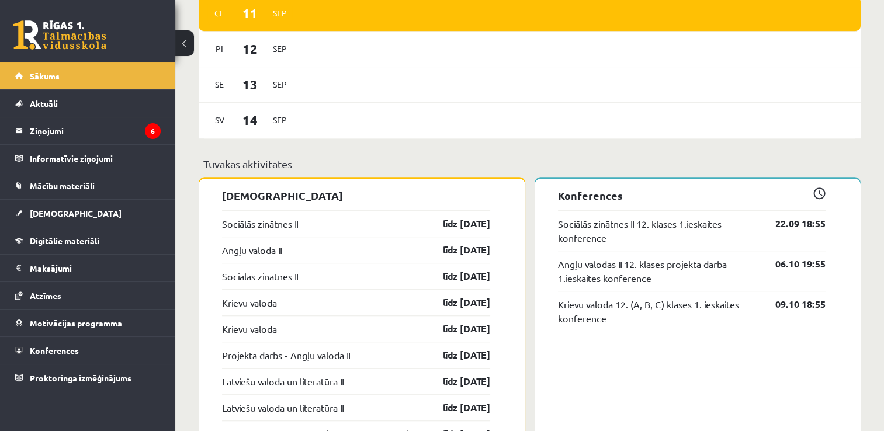
scroll to position [790, 0]
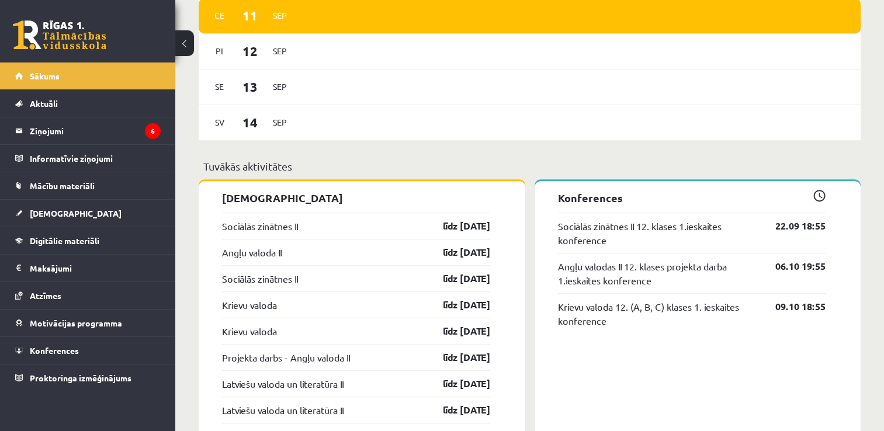
click at [91, 25] on link at bounding box center [59, 34] width 93 height 29
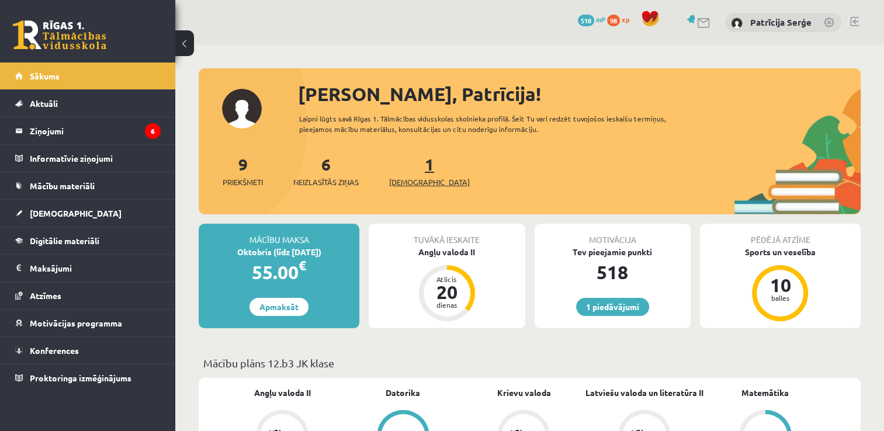
click at [407, 181] on span "[DEMOGRAPHIC_DATA]" at bounding box center [429, 182] width 81 height 12
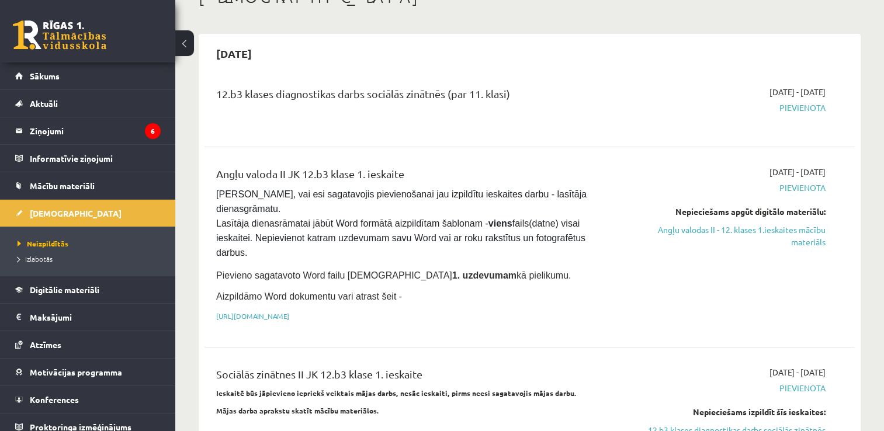
scroll to position [72, 0]
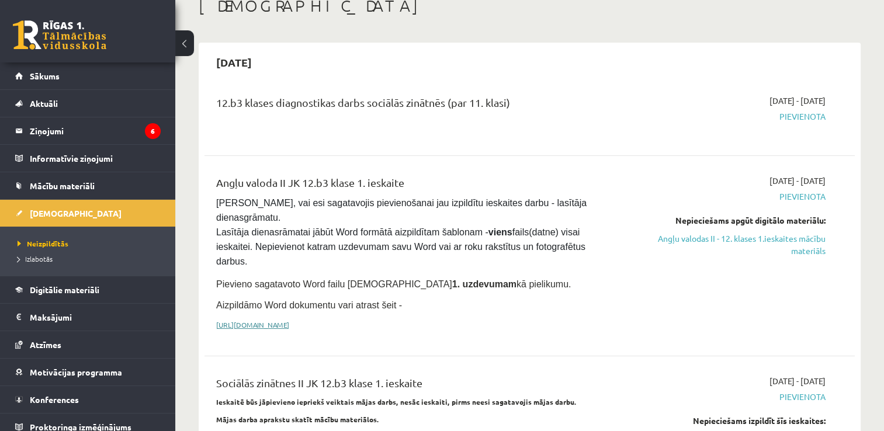
click at [289, 320] on link "[URL][DOMAIN_NAME]" at bounding box center [252, 324] width 73 height 9
click at [82, 124] on legend "Ziņojumi 6" at bounding box center [95, 130] width 131 height 27
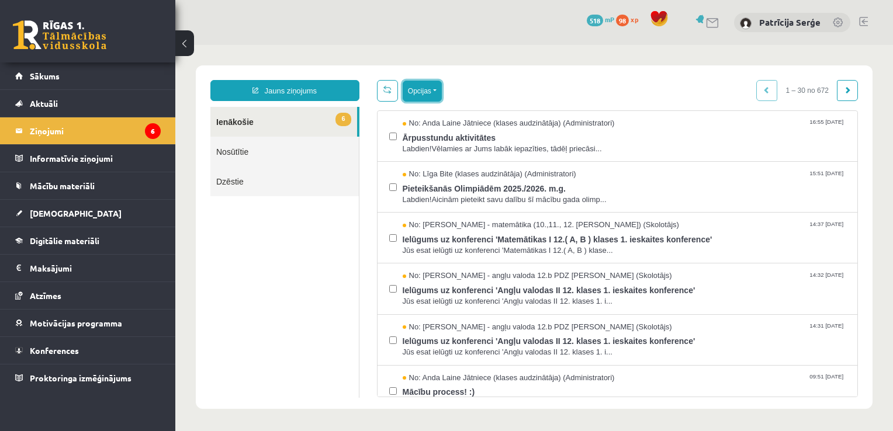
click at [436, 94] on button "Opcijas" at bounding box center [422, 91] width 39 height 21
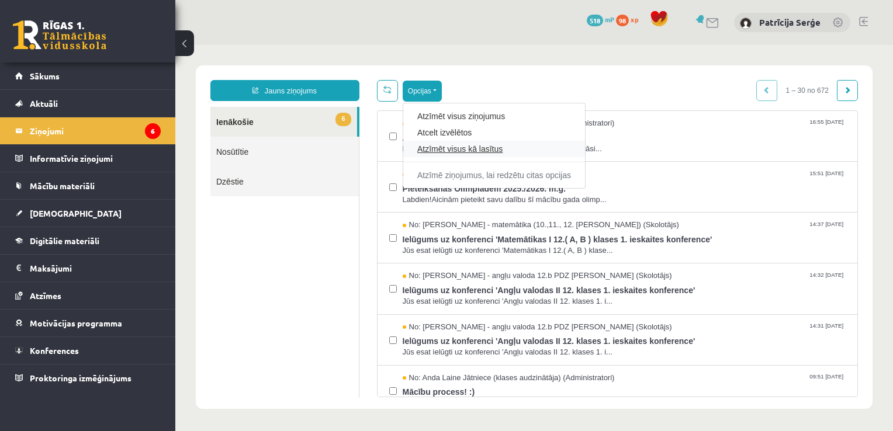
click at [438, 145] on link "Atzīmēt visus kā lasītus" at bounding box center [494, 149] width 154 height 12
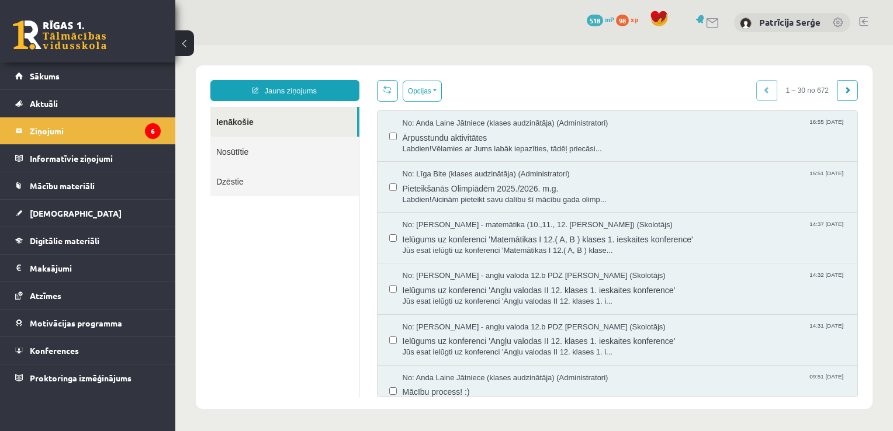
click at [56, 25] on link at bounding box center [59, 34] width 93 height 29
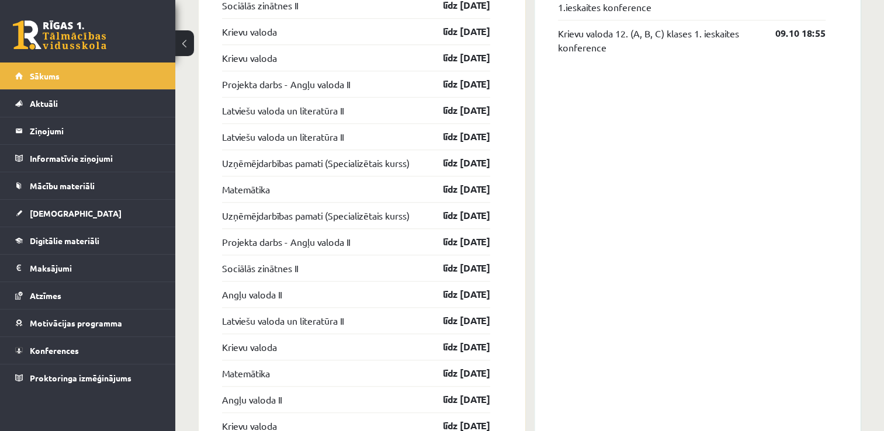
scroll to position [1404, 0]
